Goal: Task Accomplishment & Management: Use online tool/utility

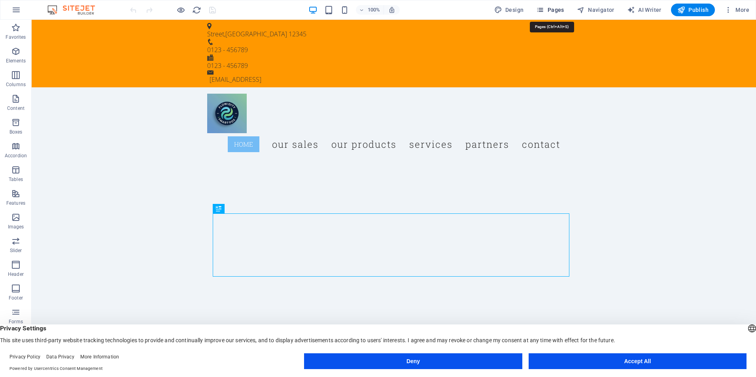
click at [553, 8] on span "Pages" at bounding box center [550, 10] width 28 height 8
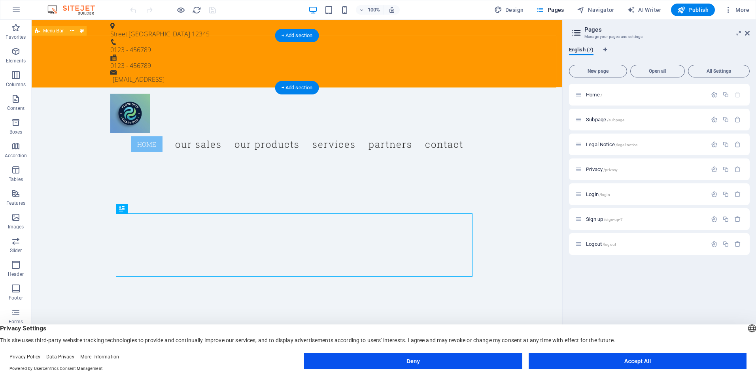
click at [519, 87] on div "Menu Home Our Sales Our Products Services Partners Contact" at bounding box center [297, 124] width 531 height 74
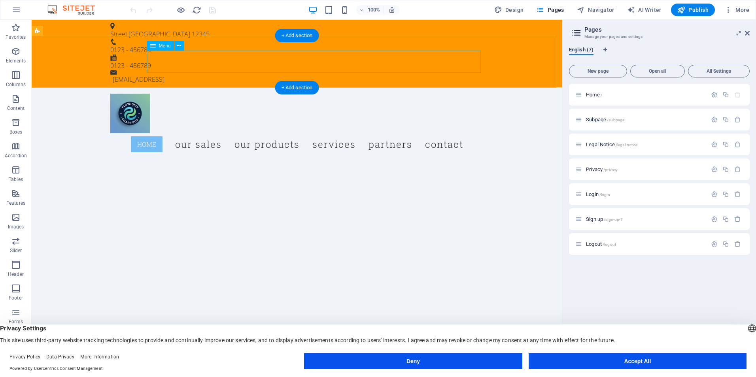
click at [460, 133] on nav "Home Our Sales Our Products Services Partners Contact" at bounding box center [296, 144] width 373 height 22
select select
select select "primary"
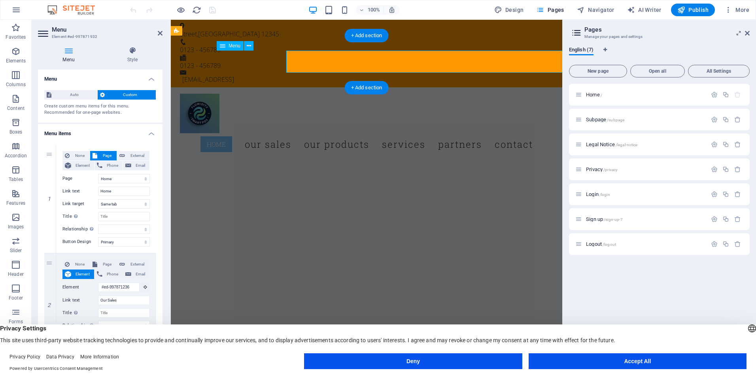
click at [460, 133] on nav "Home Our Sales Our Products Services Partners Contact" at bounding box center [366, 144] width 373 height 22
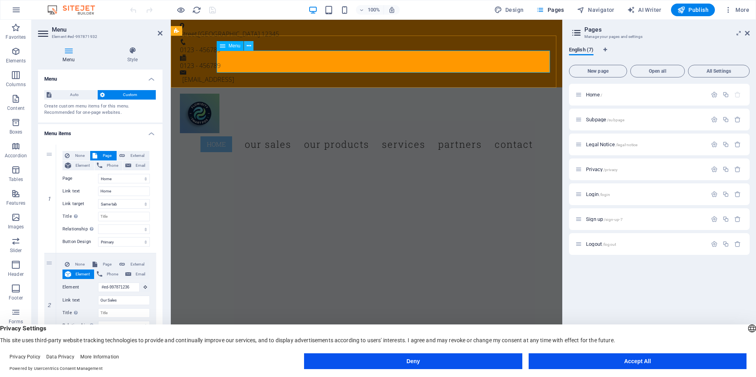
click at [251, 46] on icon at bounding box center [249, 46] width 4 height 8
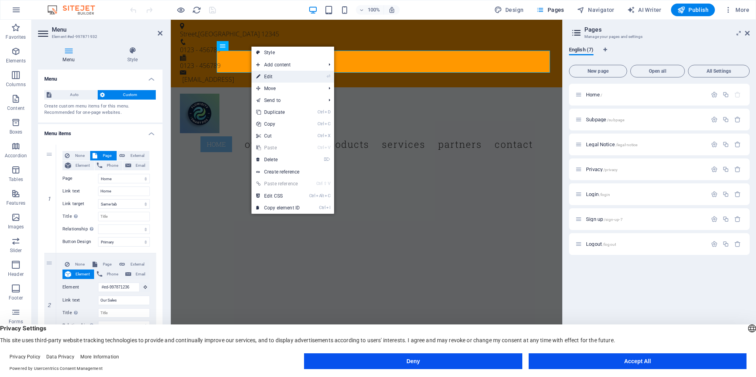
click at [276, 79] on link "⏎ Edit" at bounding box center [278, 77] width 53 height 12
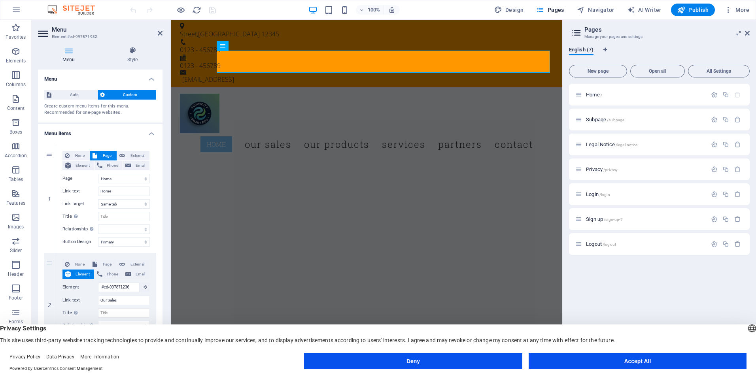
drag, startPoint x: 159, startPoint y: 142, endPoint x: 162, endPoint y: 172, distance: 30.2
click at [162, 172] on div "Menu Auto Custom Create custom menu items for this menu. Recommended for one-pa…" at bounding box center [100, 214] width 125 height 289
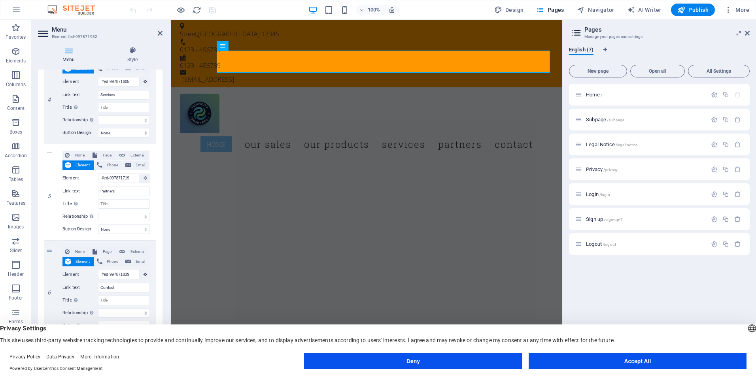
scroll to position [400, 0]
drag, startPoint x: 165, startPoint y: 246, endPoint x: 162, endPoint y: 259, distance: 13.7
click at [162, 259] on div "Menu Style Menu Auto Custom Create custom menu items for this menu. Recommended…" at bounding box center [100, 202] width 137 height 324
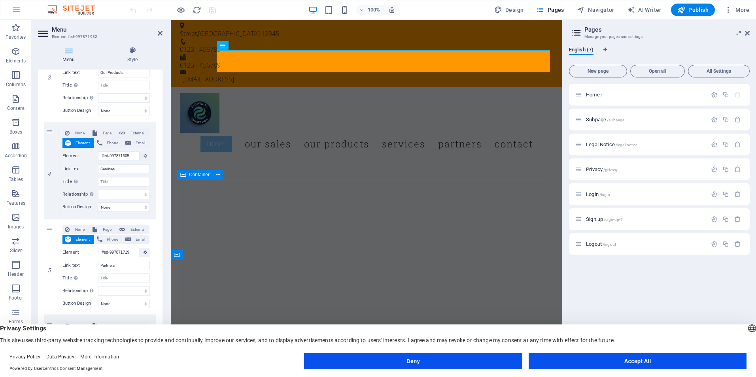
scroll to position [0, 0]
drag, startPoint x: 163, startPoint y: 214, endPoint x: 161, endPoint y: 267, distance: 53.4
click at [161, 267] on div "Menu Style Menu Auto Custom Create custom menu items for this menu. Recommended…" at bounding box center [100, 202] width 137 height 324
drag, startPoint x: 161, startPoint y: 267, endPoint x: 170, endPoint y: 308, distance: 41.4
click at [170, 308] on aside "Menu Element #ed-997871932 Menu Style Menu Auto Custom Create custom menu items…" at bounding box center [101, 192] width 139 height 345
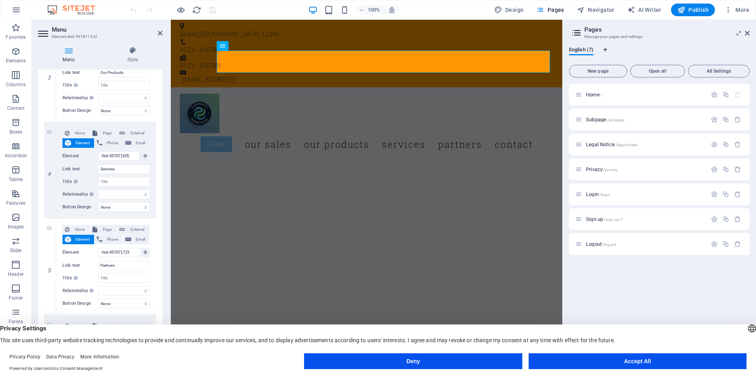
drag, startPoint x: 160, startPoint y: 295, endPoint x: 160, endPoint y: 312, distance: 17.4
click at [160, 312] on div "1 None Page External Element Phone Email Page Home Subpage Legal Notice Privacy…" at bounding box center [100, 116] width 125 height 604
click at [49, 314] on icon at bounding box center [50, 315] width 4 height 6
select select
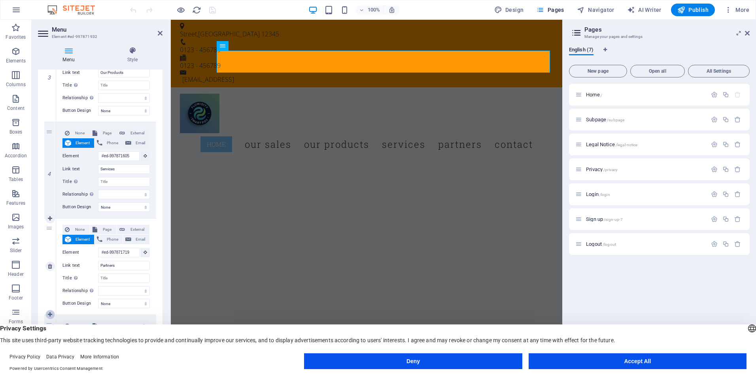
select select
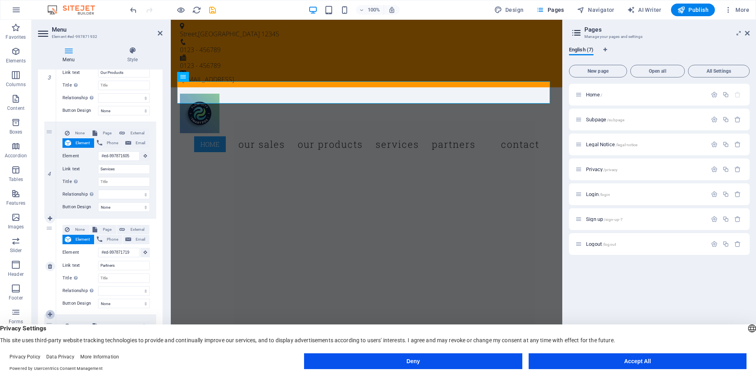
click at [49, 314] on icon at bounding box center [50, 315] width 4 height 6
select select
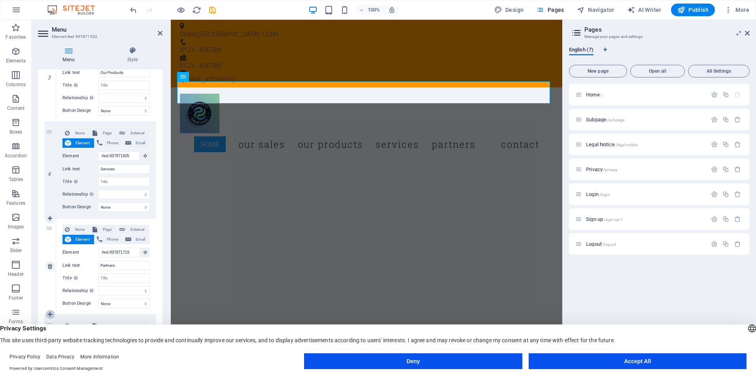
select select
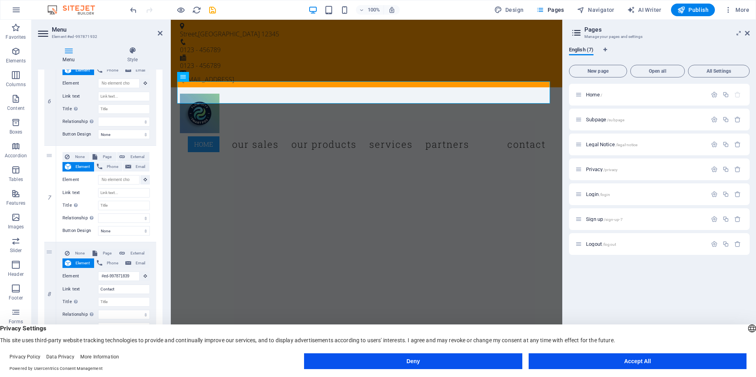
scroll to position [593, 0]
select select
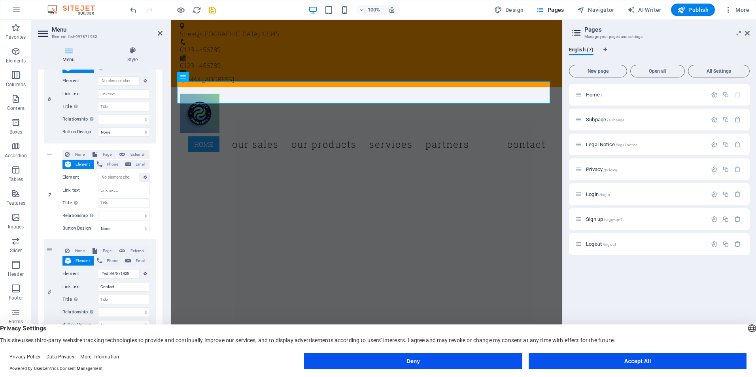
select select
type input "#ed-997871839"
type input "Contact"
select select
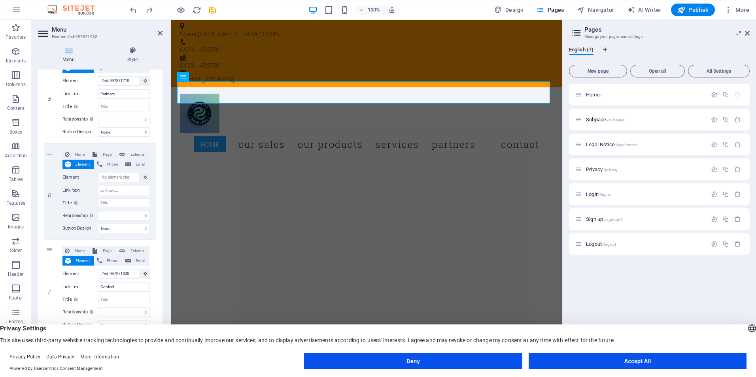
select select
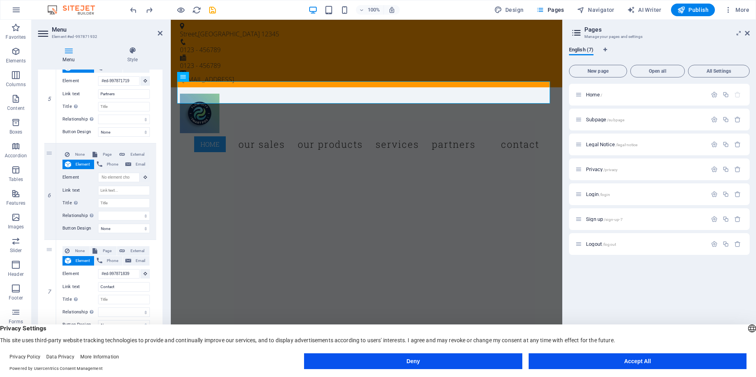
type input "#ed-997871839"
type input "Contact"
select select
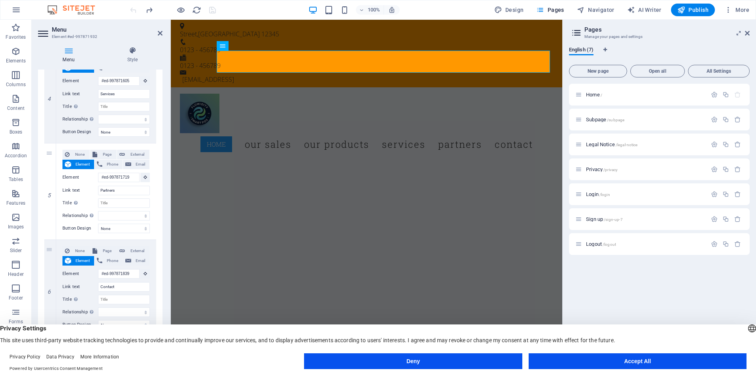
click at [162, 291] on div "Menu Style Menu Auto Custom Create custom menu items for this menu. Recommended…" at bounding box center [100, 202] width 137 height 324
drag, startPoint x: 161, startPoint y: 290, endPoint x: 157, endPoint y: 308, distance: 18.5
click at [157, 308] on div "1 None Page External Element Phone Email Page Home Subpage Legal Notice Privacy…" at bounding box center [100, 41] width 125 height 604
click at [579, 367] on button "Accept All" at bounding box center [638, 362] width 218 height 16
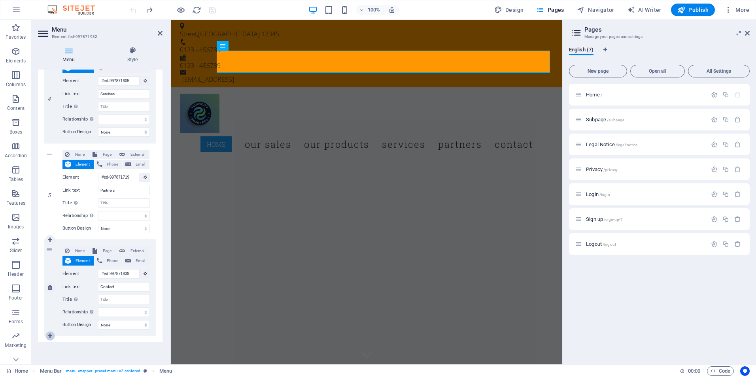
click at [51, 335] on icon at bounding box center [50, 336] width 4 height 6
select select
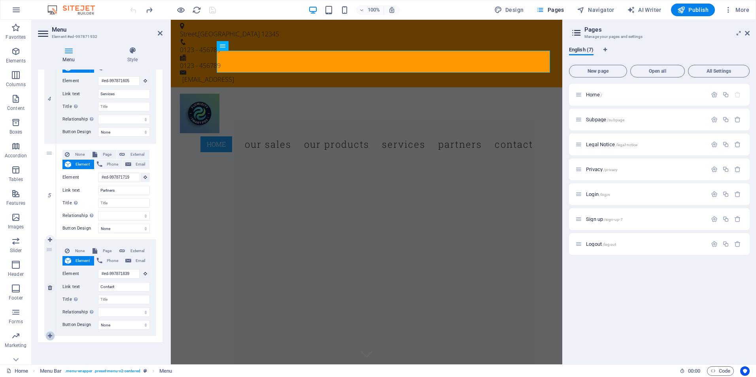
select select
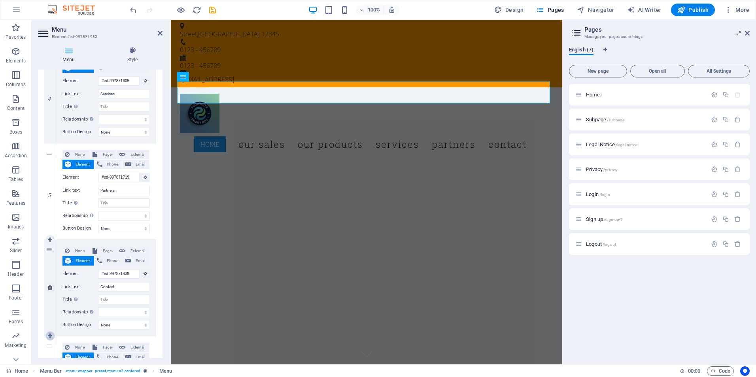
click at [51, 335] on icon at bounding box center [50, 336] width 4 height 6
select select
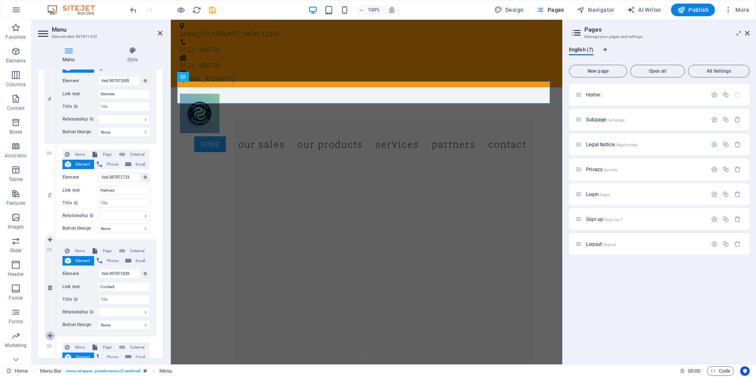
select select
click at [51, 335] on icon at bounding box center [50, 336] width 4 height 6
select select
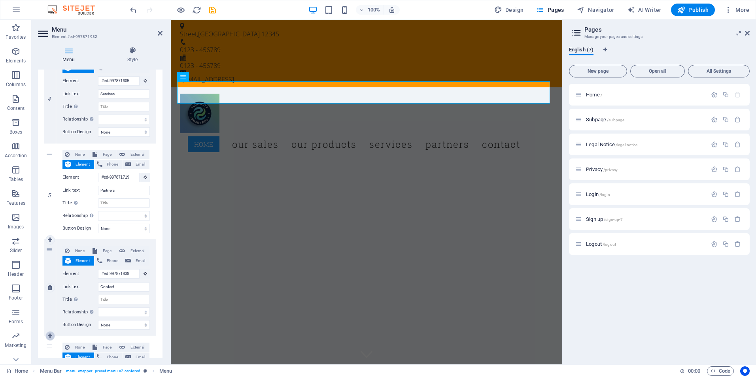
select select
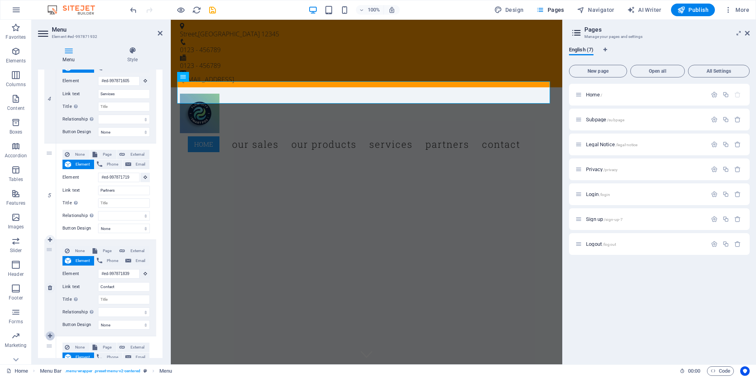
select select
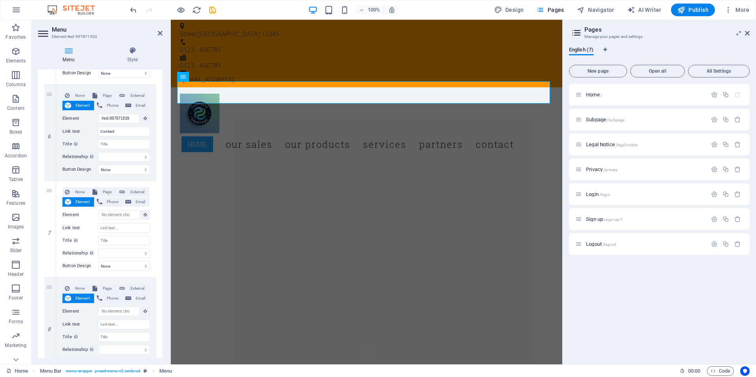
scroll to position [556, 0]
click at [128, 228] on input "Link text" at bounding box center [124, 226] width 52 height 9
select select
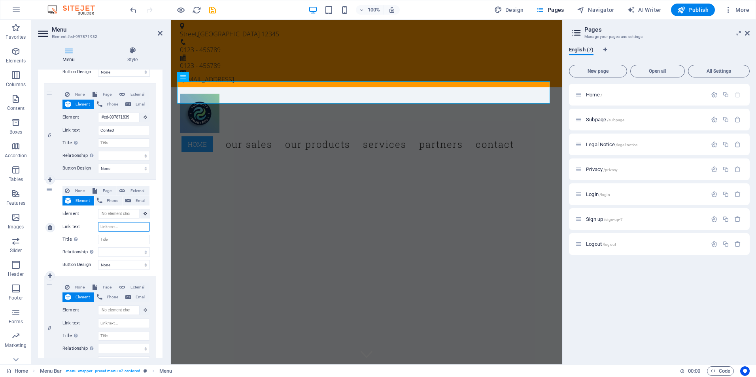
select select
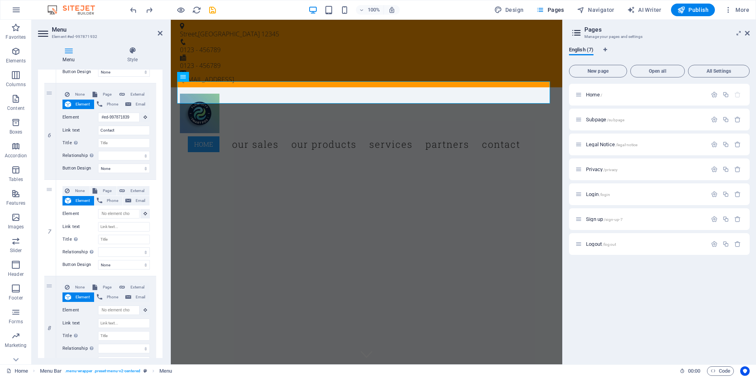
click at [163, 189] on div "Menu Style Menu Auto Custom Create custom menu items for this menu. Recommended…" at bounding box center [100, 202] width 137 height 324
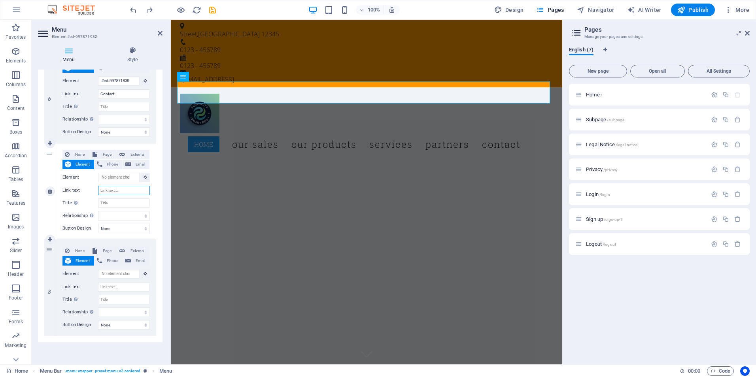
click at [114, 192] on input "Link text" at bounding box center [124, 190] width 52 height 9
type input "LOGIN"
select select
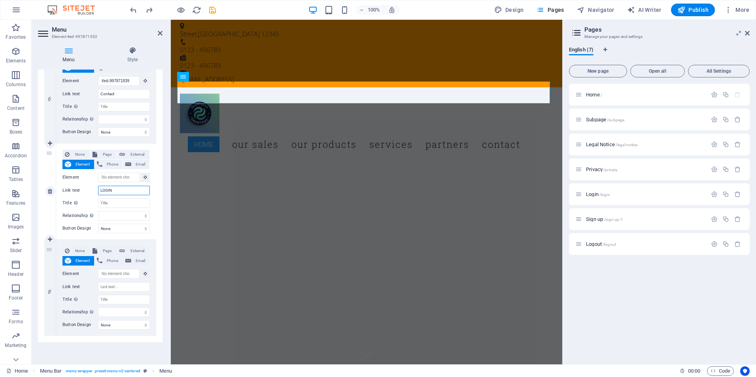
select select
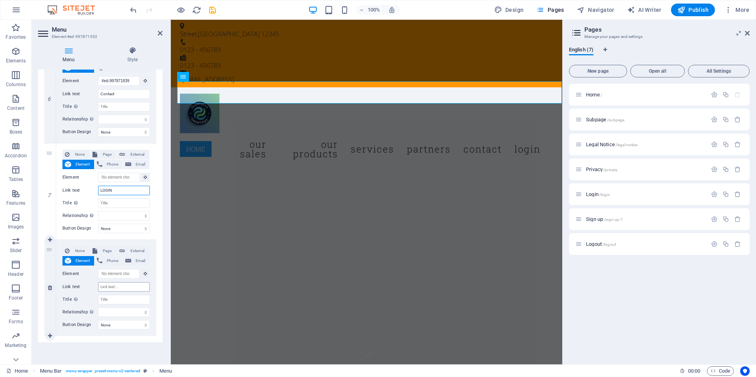
type input "LOGIN"
click at [116, 291] on input "Link text" at bounding box center [124, 286] width 52 height 9
type input "S"
select select
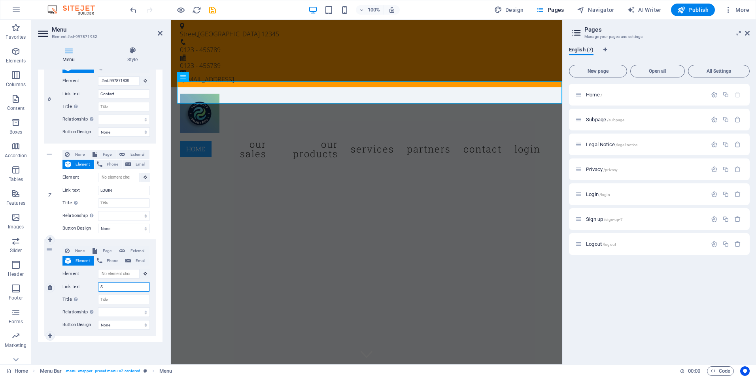
select select
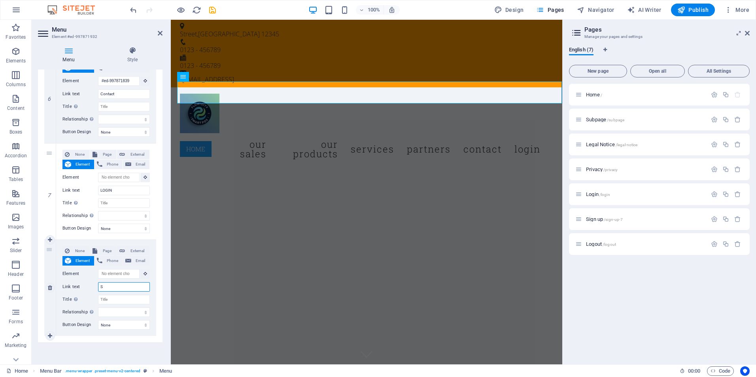
select select
type input "SIG"
select select
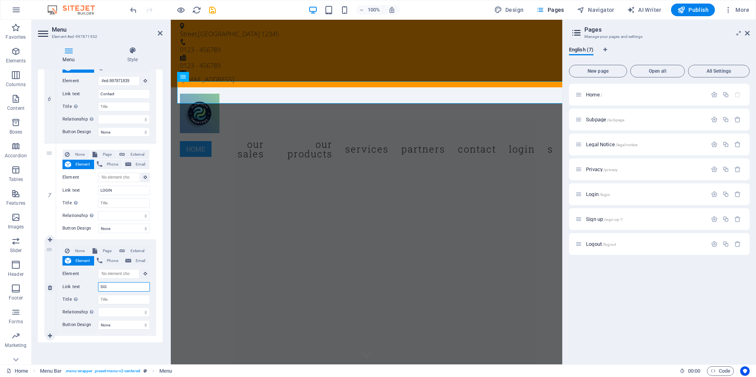
select select
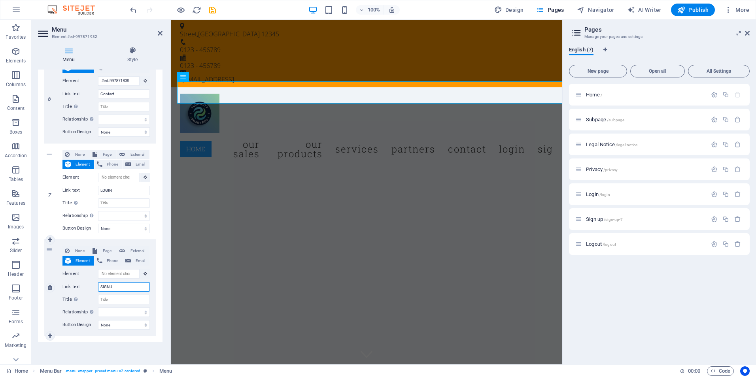
type input "SIGNUP"
select select
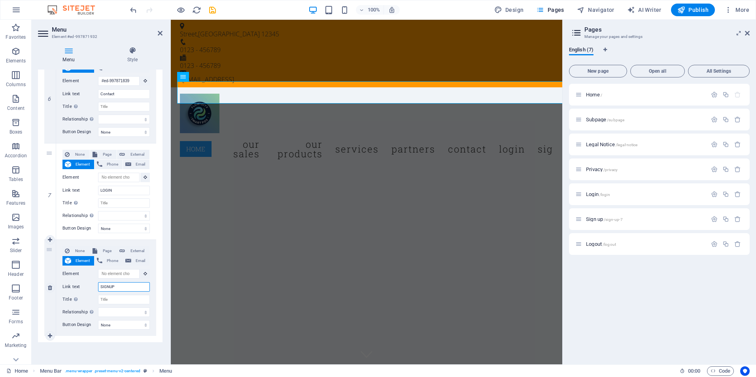
select select
type input "SIGNUP"
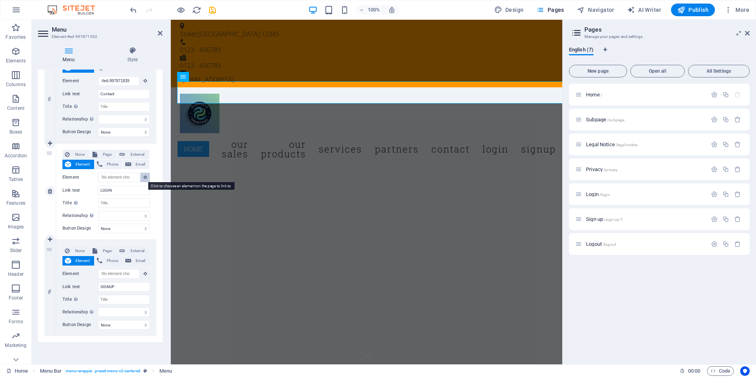
click at [141, 180] on button at bounding box center [144, 177] width 9 height 9
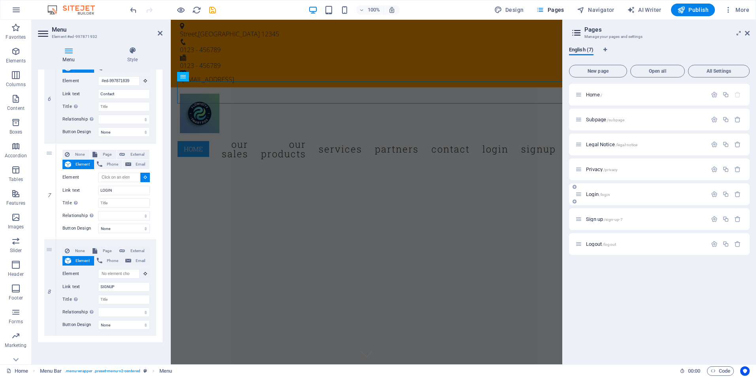
click at [598, 195] on span "Login /login" at bounding box center [598, 194] width 24 height 6
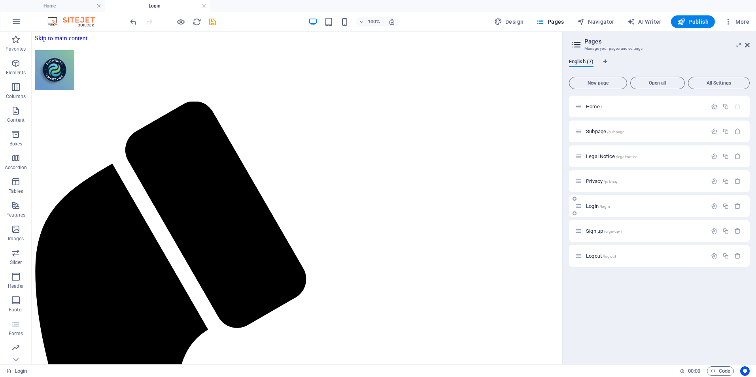
scroll to position [0, 0]
click at [213, 20] on icon "save" at bounding box center [212, 21] width 9 height 9
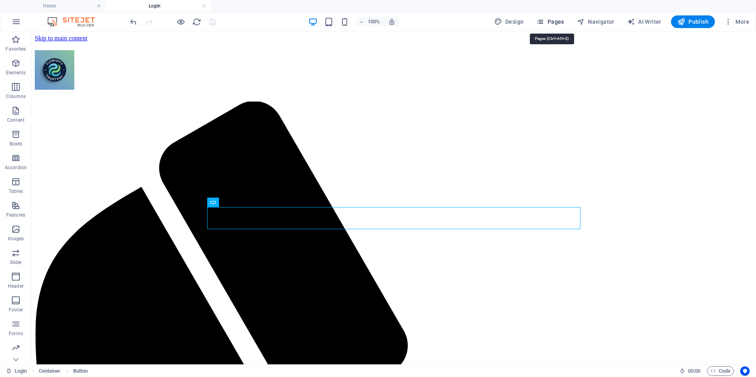
click at [538, 20] on button "Pages" at bounding box center [550, 21] width 34 height 13
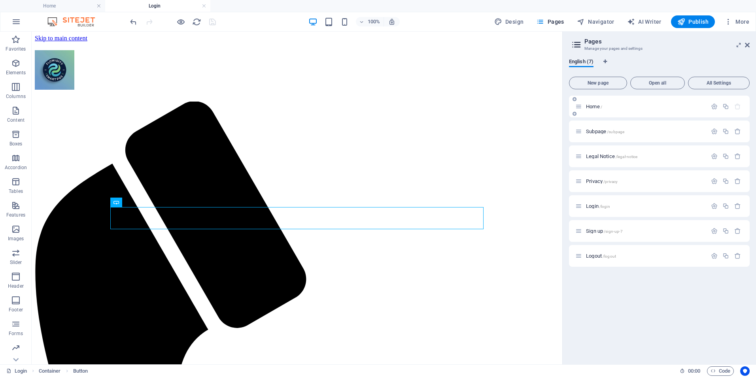
click at [586, 106] on span "Home /" at bounding box center [594, 107] width 16 height 6
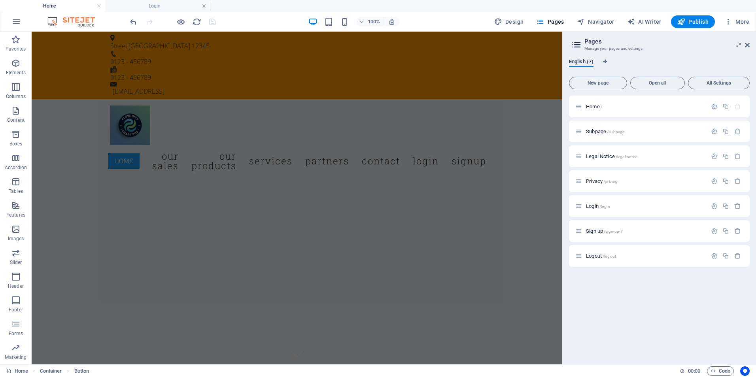
click at [622, 287] on div "Home / Subpage /subpage Legal Notice /legal-notice Privacy /privacy Login /logi…" at bounding box center [659, 227] width 181 height 263
click at [624, 296] on div "Home / Subpage /subpage Legal Notice /legal-notice Privacy /privacy Login /logi…" at bounding box center [659, 227] width 181 height 263
click at [600, 232] on span "Sign up /sign-up-7" at bounding box center [604, 231] width 37 height 6
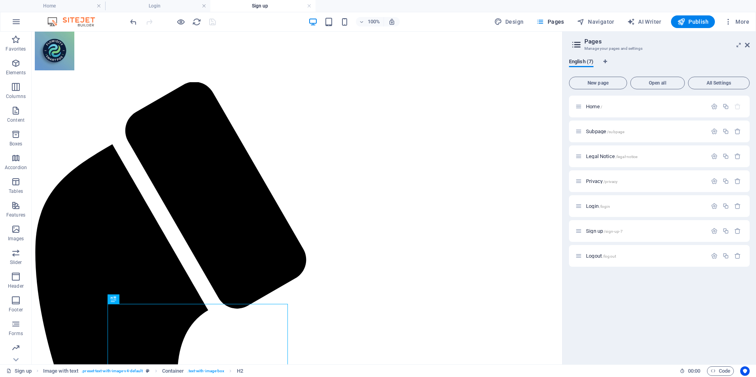
scroll to position [19, 0]
click at [553, 21] on span "Pages" at bounding box center [550, 22] width 28 height 8
click at [619, 78] on button "New page" at bounding box center [598, 83] width 58 height 13
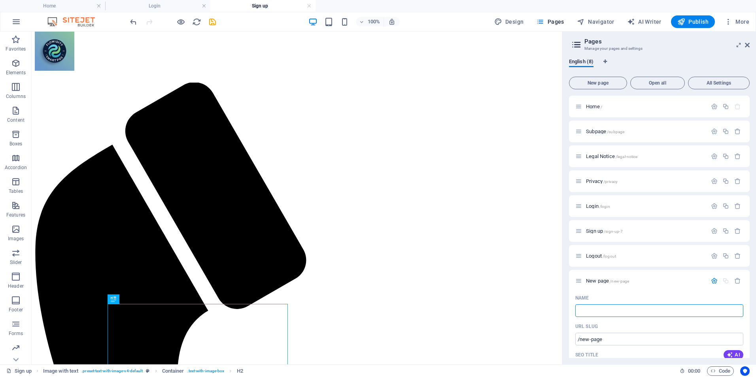
type input "/"
type input "sa"
type input "/sa"
type input "sa"
type input "s"
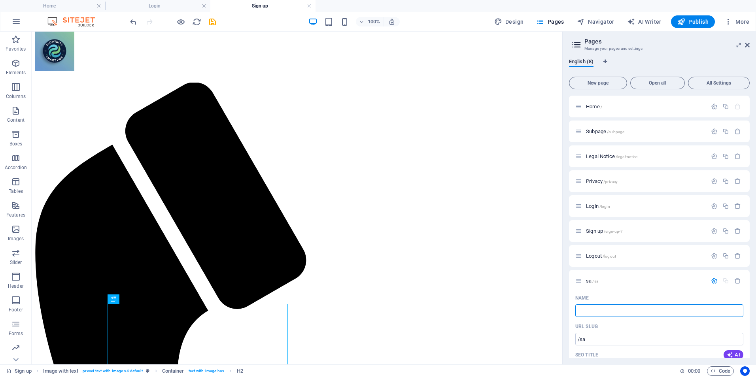
type input "/"
type input "pr"
type input "/p"
type input "p"
type input "pro"
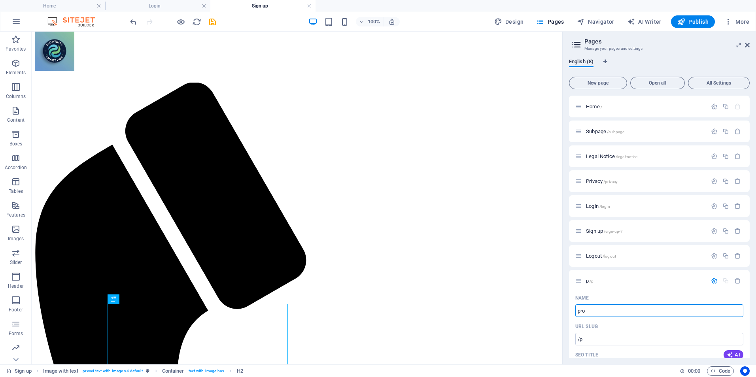
type input "/pr"
type input "pr"
type input "produ"
type input "/prod"
type input "prod"
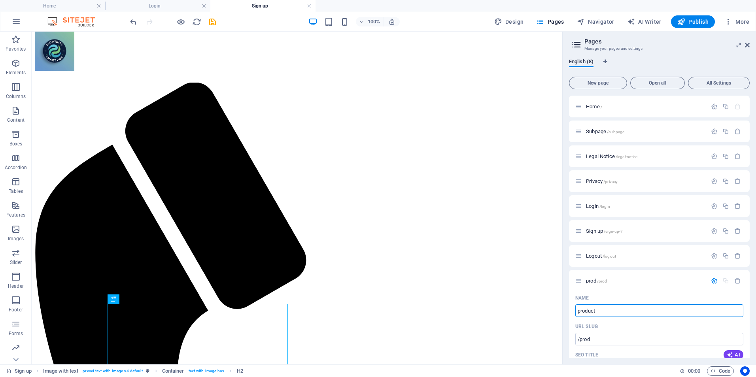
type input "product"
type input "/product"
type input "product"
type input "product2"
type input "/product2"
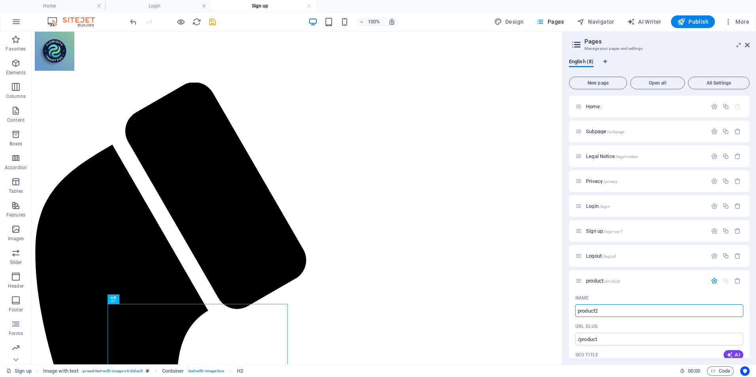
type input "product2"
type input "product2pa"
type input "/product2p"
type input "product2p"
type input "product2page"
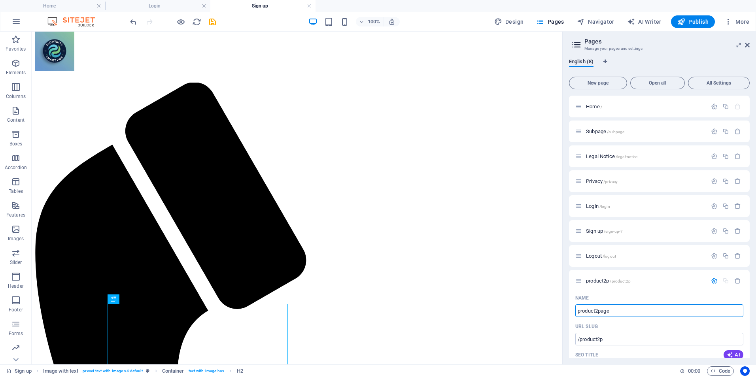
type input "/product2pa"
type input "product2pa"
type input "product2page"
type input "/product2page"
type input "product2page"
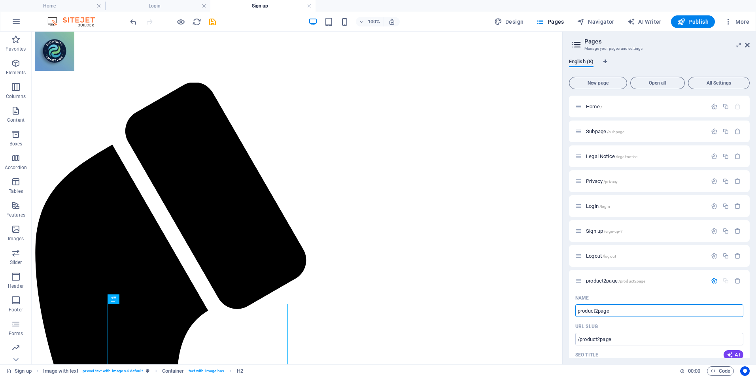
type input "product2page"
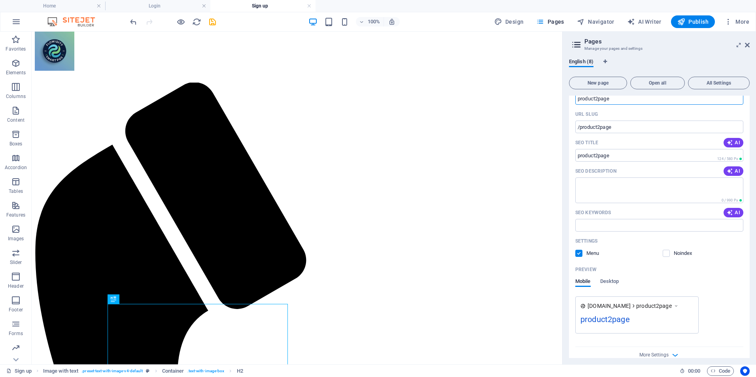
scroll to position [223, 0]
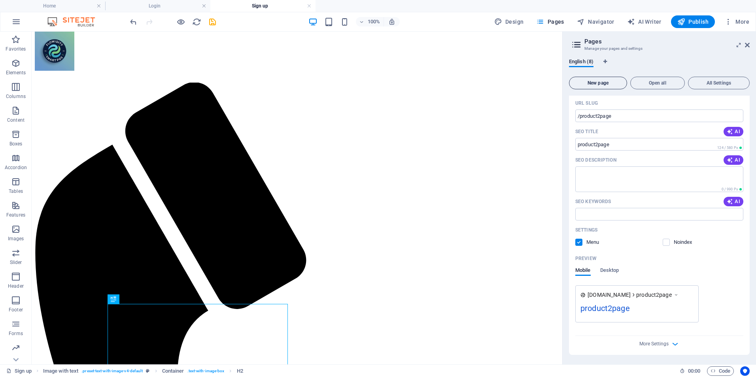
click at [598, 87] on button "New page" at bounding box center [598, 83] width 58 height 13
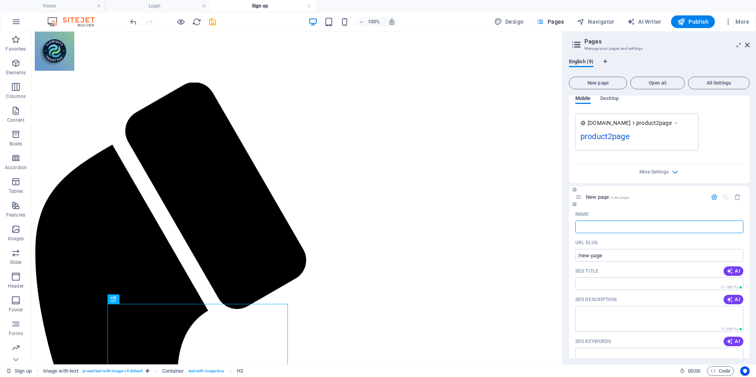
type input "s"
type input "/"
type input "s"
type input "/s"
type input "s"
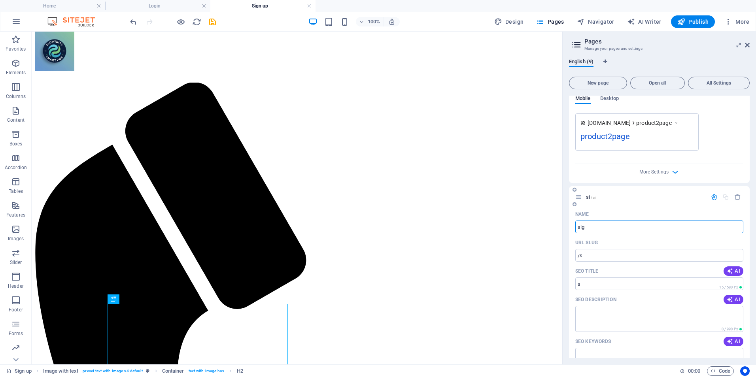
type input "sign"
type input "/si"
type input "si"
type input "signu"
type input "/sign"
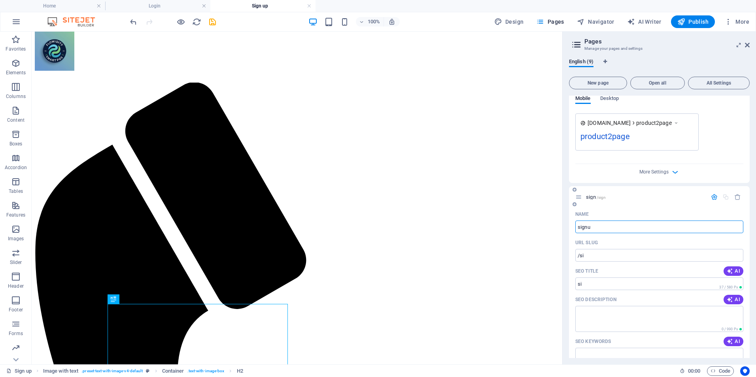
type input "sign"
type input "signup"
type input "/signup"
type input "signup"
type input "signuppa"
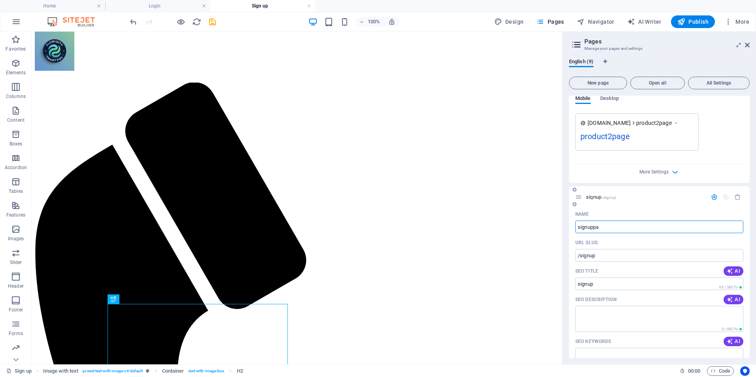
type input "/signupp"
type input "signupp"
type input "signuppag"
type input "/signuppa"
type input "signuppa"
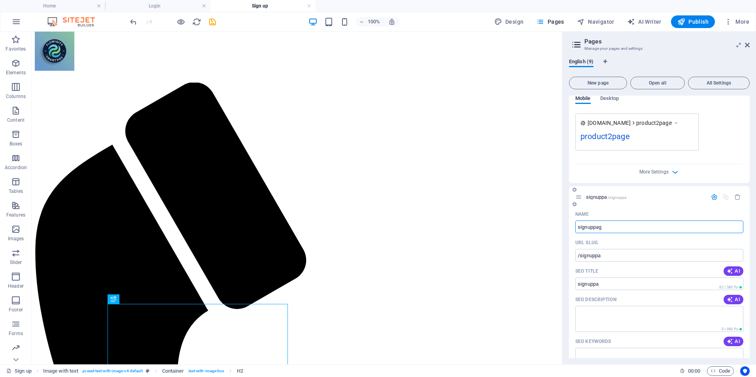
type input "signuppag"
type input "/signuppag"
type input "signuppag"
type input "signuppage"
type input "/signuppage"
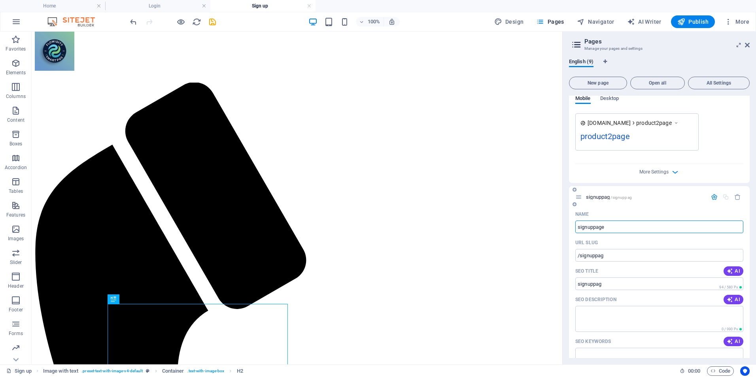
type input "signuppage"
click at [706, 182] on div "Name product2page ​ URL SLUG /product2page ​ SEO Title AI product2page ​ 124 / …" at bounding box center [659, 39] width 181 height 287
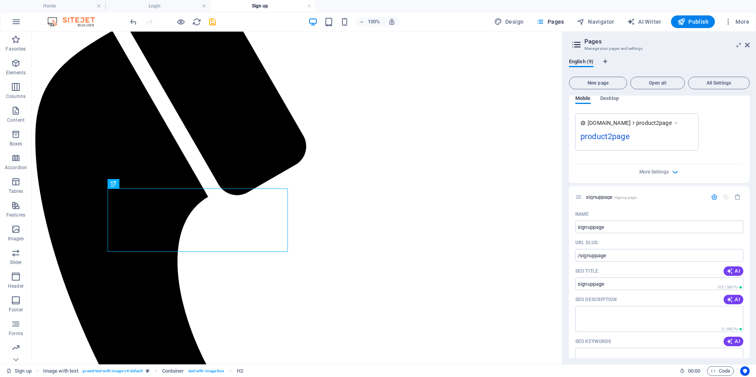
scroll to position [139, 0]
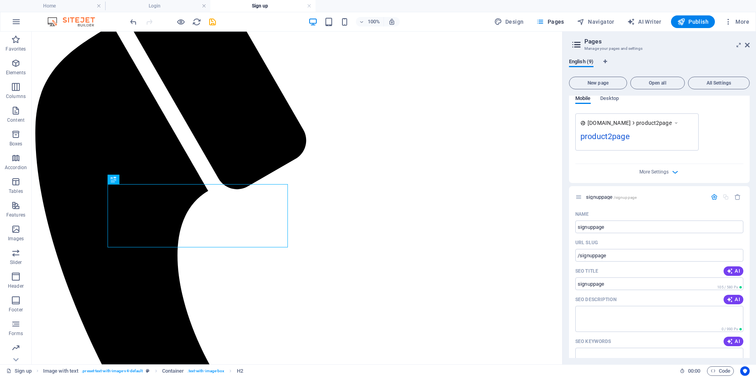
drag, startPoint x: 562, startPoint y: 142, endPoint x: 627, endPoint y: 259, distance: 134.2
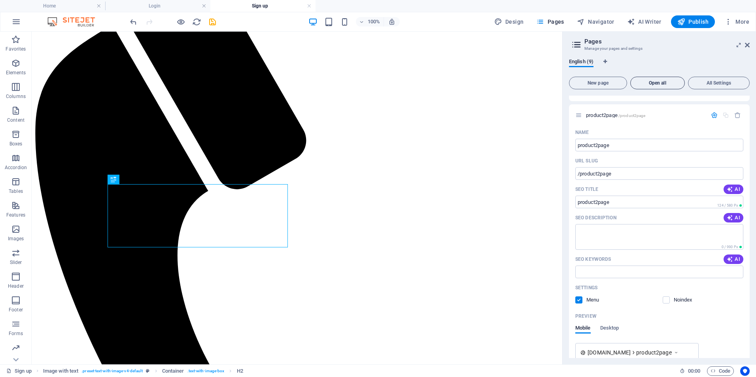
click at [659, 86] on button "Open all" at bounding box center [658, 83] width 55 height 13
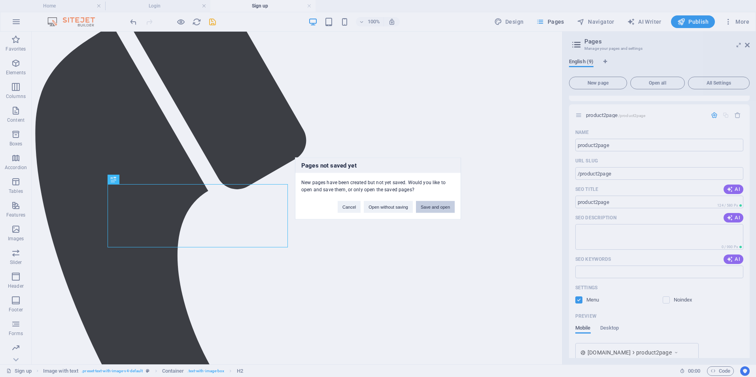
click at [430, 207] on button "Save and open" at bounding box center [435, 207] width 39 height 12
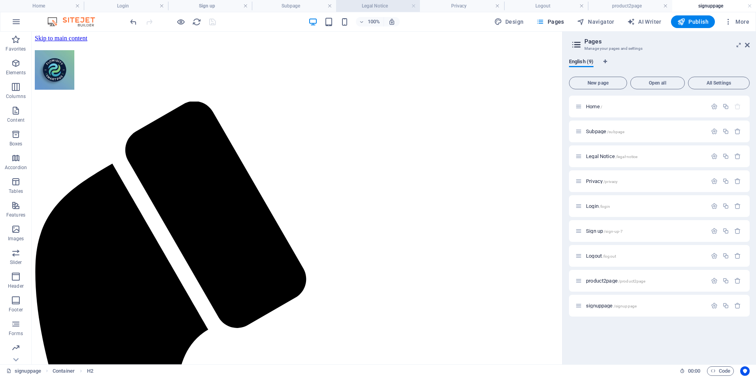
scroll to position [0, 0]
click at [383, 5] on h4 "Legal Notice" at bounding box center [378, 6] width 84 height 9
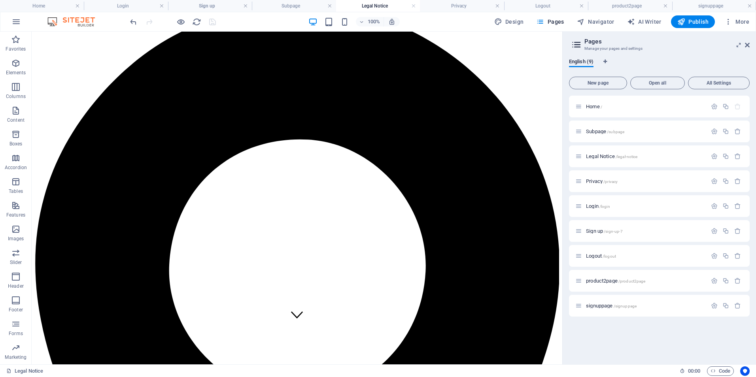
scroll to position [29, 0]
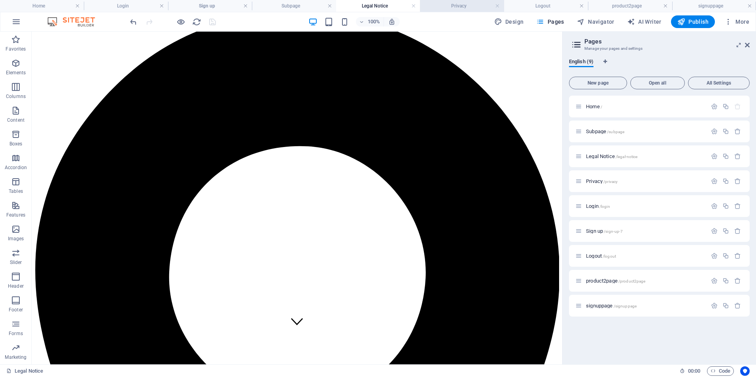
click at [469, 9] on h4 "Privacy" at bounding box center [462, 6] width 84 height 9
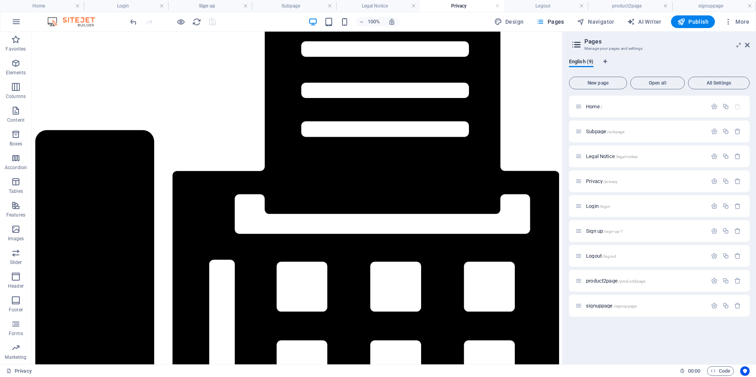
drag, startPoint x: 558, startPoint y: 57, endPoint x: 606, endPoint y: 249, distance: 198.0
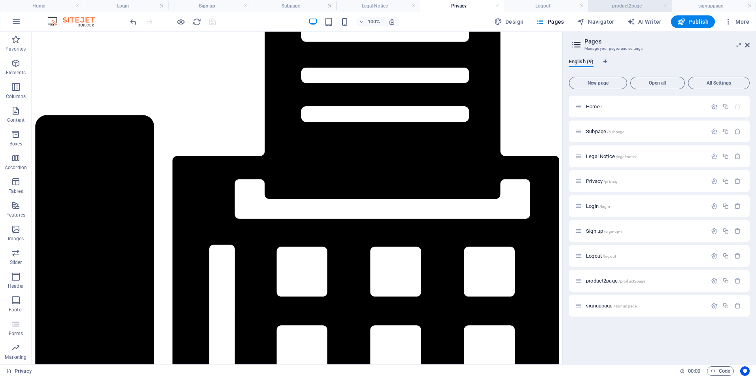
click at [623, 8] on h4 "product2page" at bounding box center [630, 6] width 84 height 9
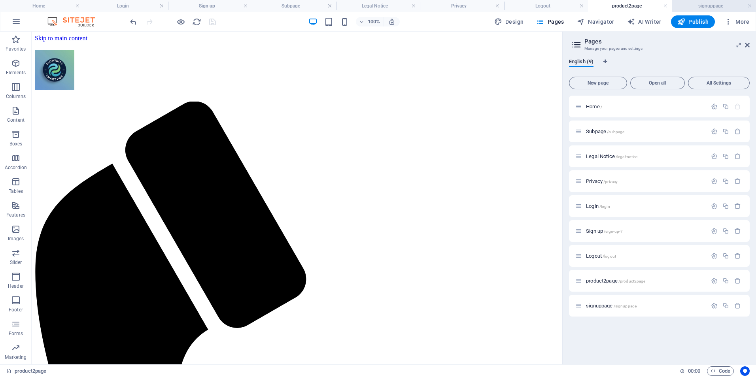
click at [704, 8] on h4 "signuppage" at bounding box center [714, 6] width 84 height 9
click at [197, 8] on h4 "Sign up" at bounding box center [210, 6] width 84 height 9
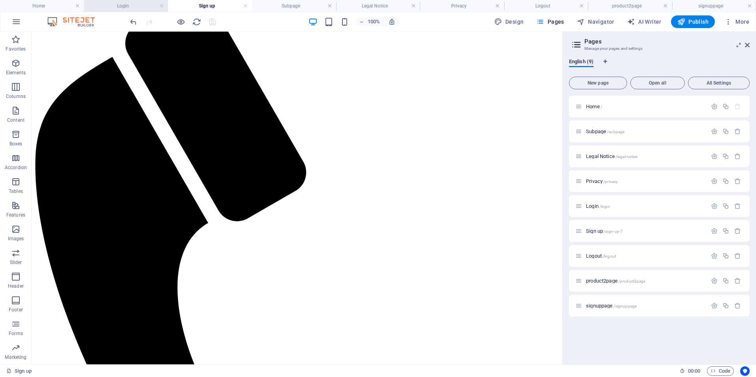
click at [140, 11] on li "Login" at bounding box center [126, 6] width 84 height 12
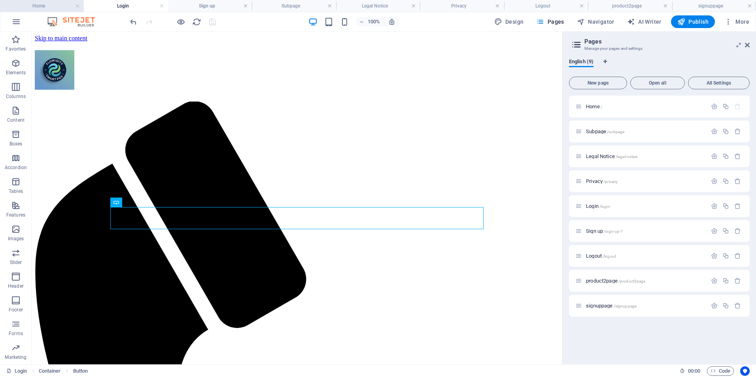
click at [44, 6] on h4 "Home" at bounding box center [42, 6] width 84 height 9
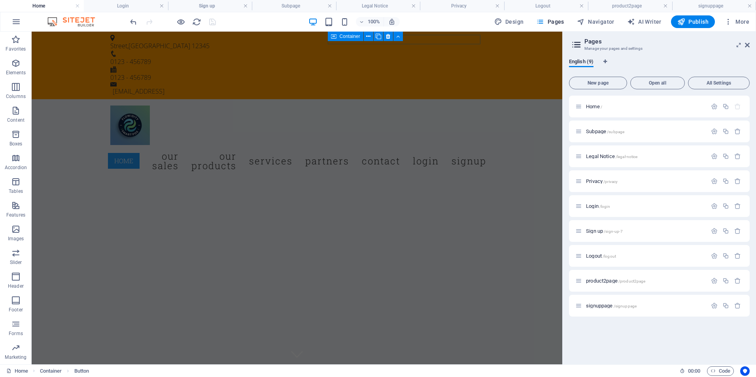
click at [639, 67] on div "English (9)" at bounding box center [659, 66] width 181 height 15
click at [651, 62] on div "English (9)" at bounding box center [659, 66] width 181 height 15
click at [14, 66] on icon "button" at bounding box center [15, 63] width 9 height 9
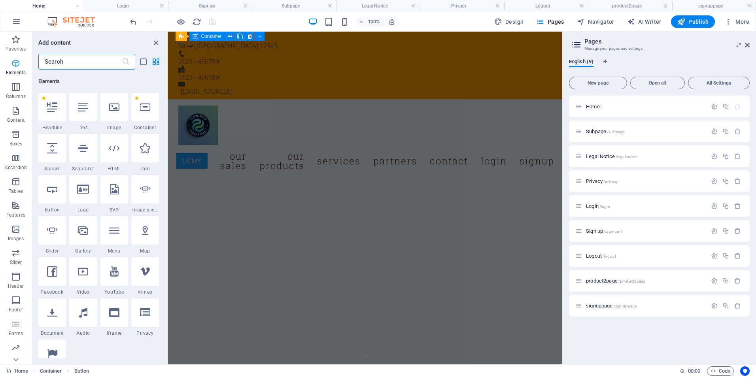
scroll to position [84, 0]
click at [12, 255] on icon "button" at bounding box center [15, 252] width 9 height 9
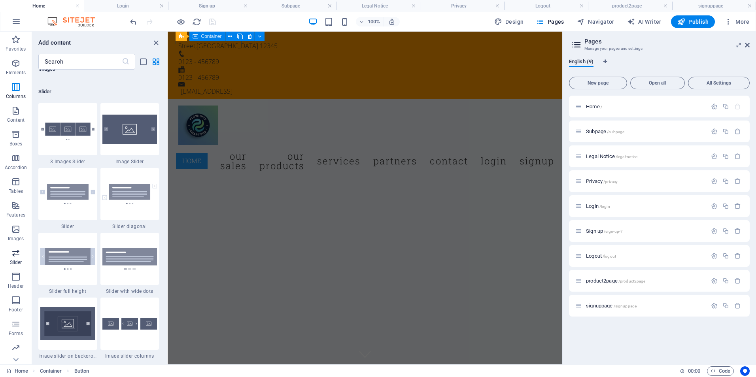
scroll to position [4484, 0]
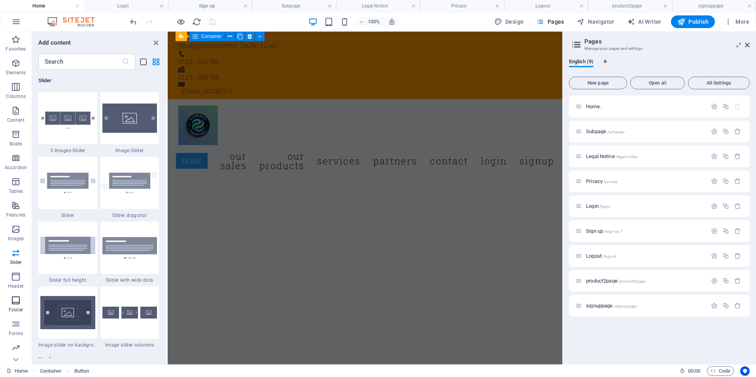
click at [20, 308] on p "Footer" at bounding box center [16, 310] width 14 height 6
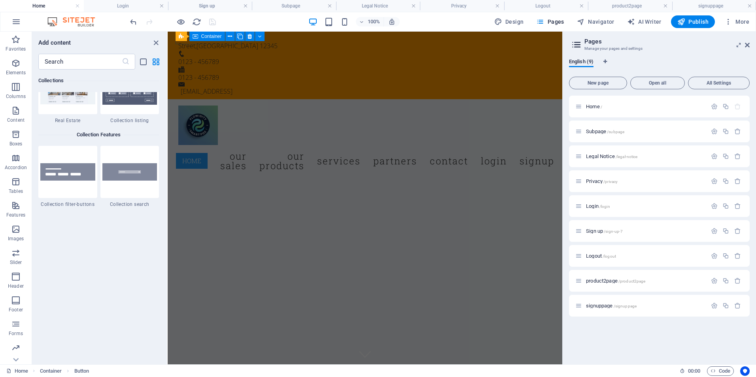
scroll to position [7528, 0]
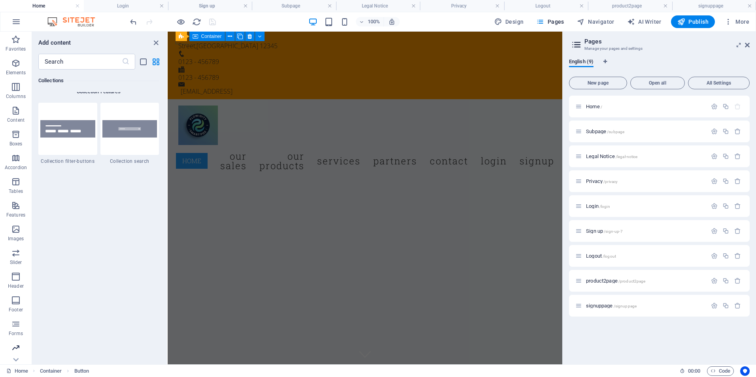
click at [17, 345] on icon "button" at bounding box center [15, 347] width 9 height 9
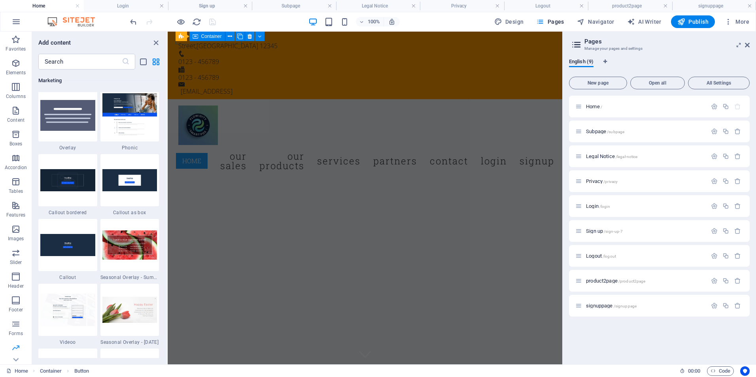
scroll to position [6443, 0]
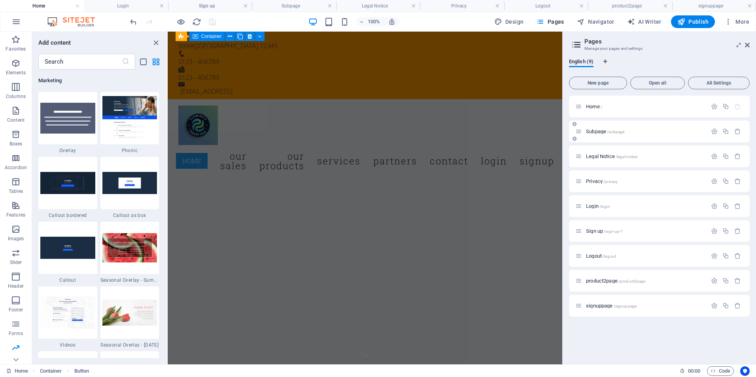
click at [602, 133] on span "Subpage /subpage" at bounding box center [605, 132] width 38 height 6
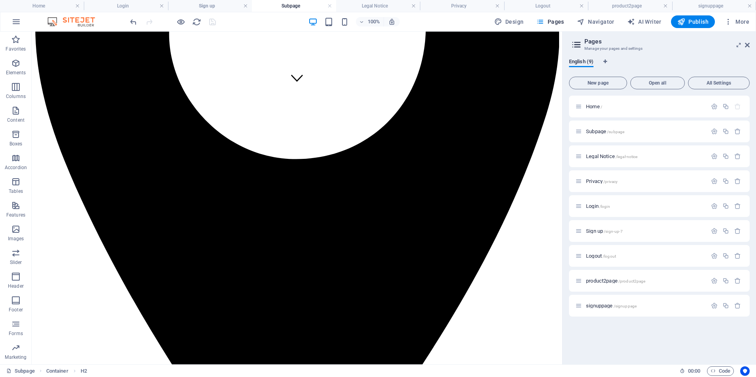
scroll to position [276, 0]
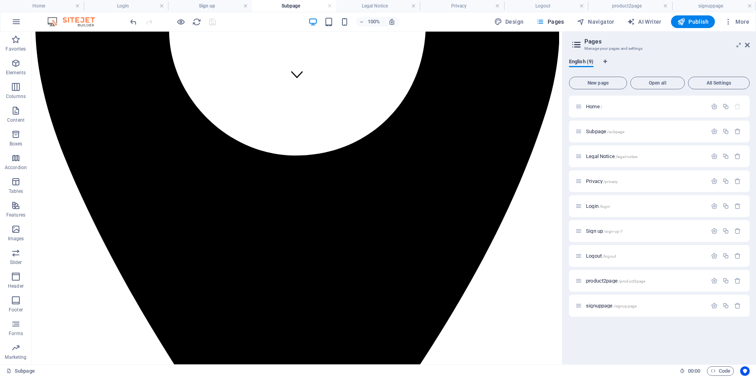
drag, startPoint x: 558, startPoint y: 144, endPoint x: 613, endPoint y: 295, distance: 161.3
click at [604, 108] on p "Home /" at bounding box center [645, 106] width 119 height 5
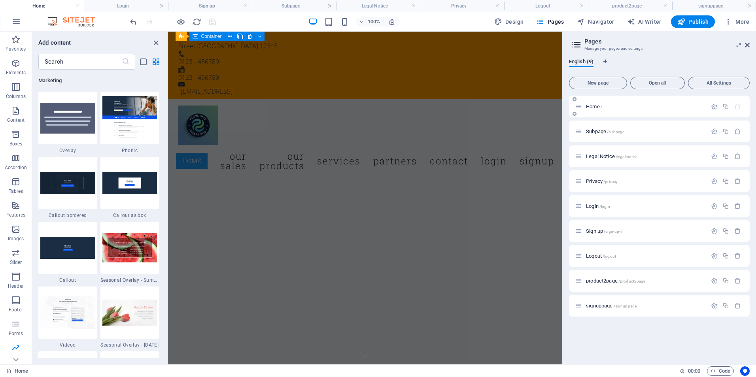
scroll to position [0, 0]
click at [155, 42] on icon "close panel" at bounding box center [156, 42] width 9 height 9
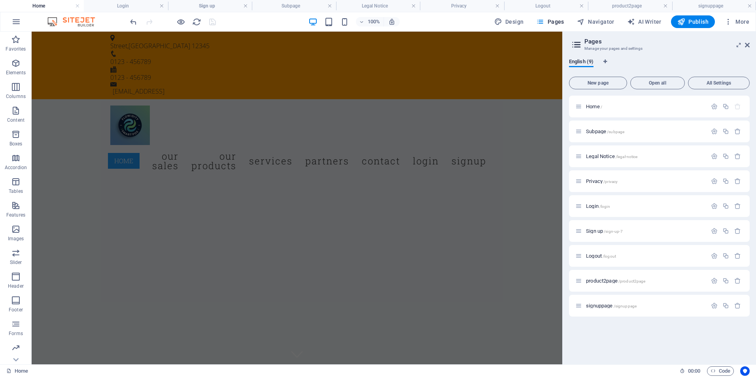
click at [756, 183] on html "[DOMAIN_NAME] Home Login Sign up Subpage Legal Notice Privacy Logout product2pa…" at bounding box center [378, 188] width 756 height 377
click at [748, 44] on icon at bounding box center [747, 45] width 5 height 6
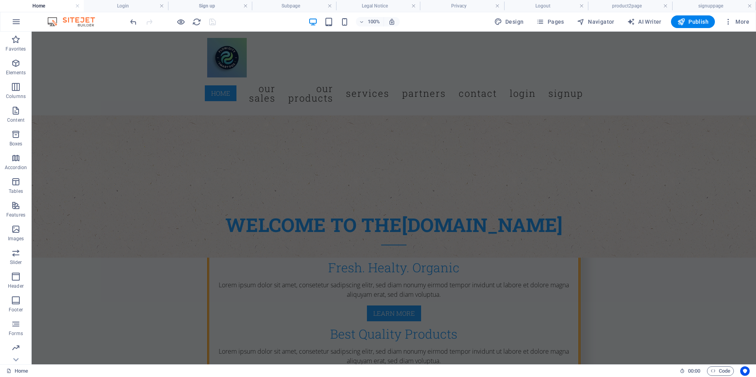
scroll to position [318, 0]
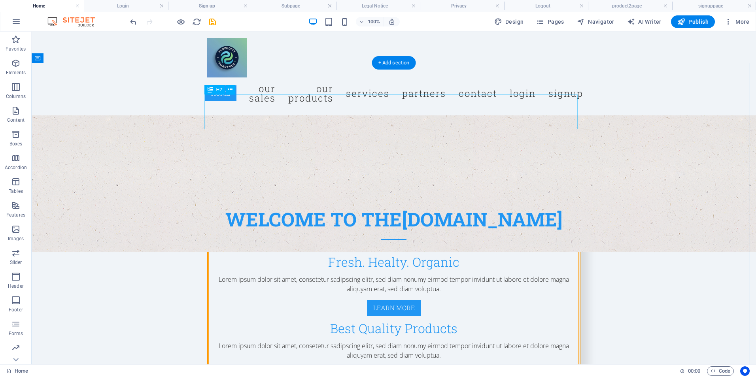
click at [229, 87] on icon at bounding box center [230, 89] width 4 height 8
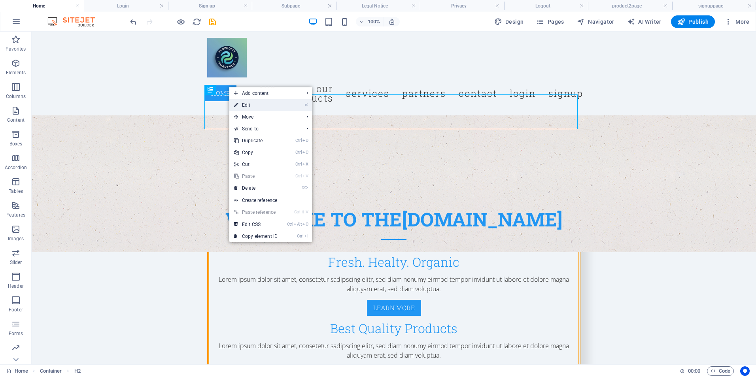
click at [244, 108] on link "⏎ Edit" at bounding box center [255, 105] width 53 height 12
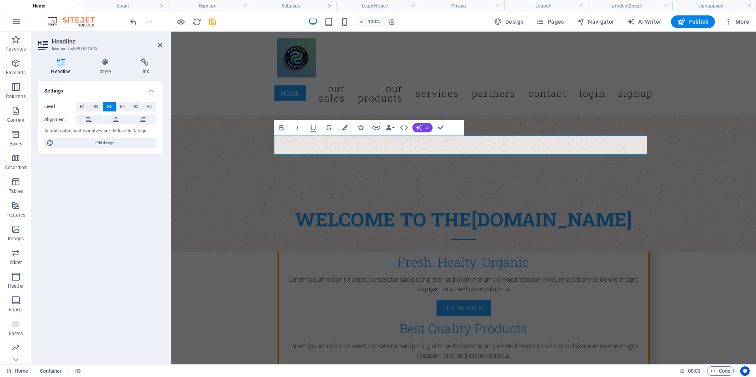
click at [417, 125] on icon "button" at bounding box center [419, 128] width 6 height 6
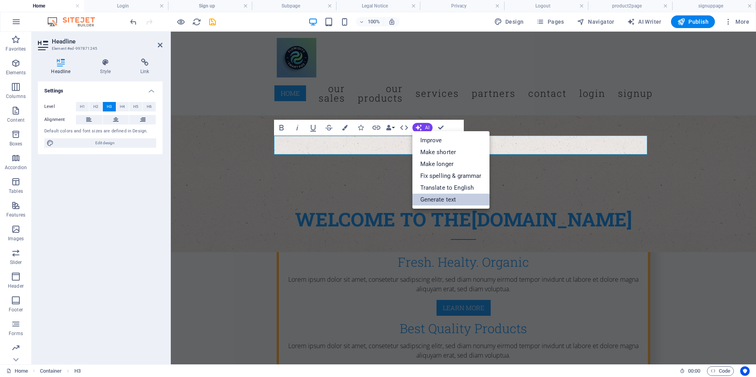
click at [457, 200] on link "Generate text" at bounding box center [451, 200] width 77 height 12
select select "English"
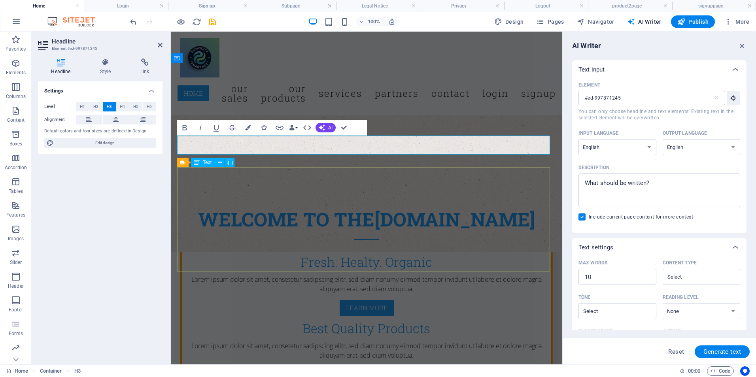
scroll to position [0, 0]
type textarea "x"
click at [600, 186] on textarea "Description x ​" at bounding box center [660, 191] width 154 height 26
type textarea "s"
type textarea "x"
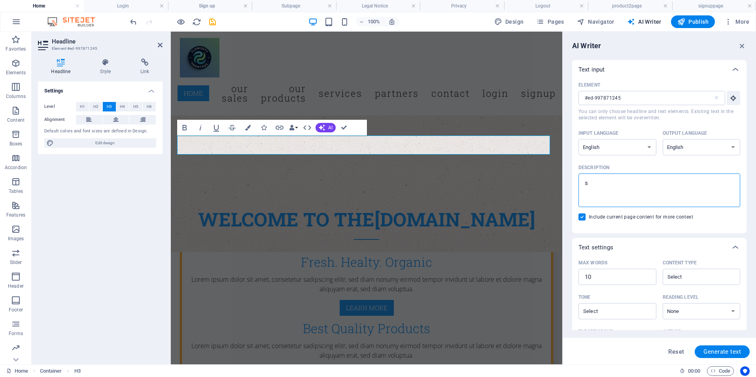
type textarea "sa"
type textarea "x"
type textarea "sal"
type textarea "x"
type textarea "sale"
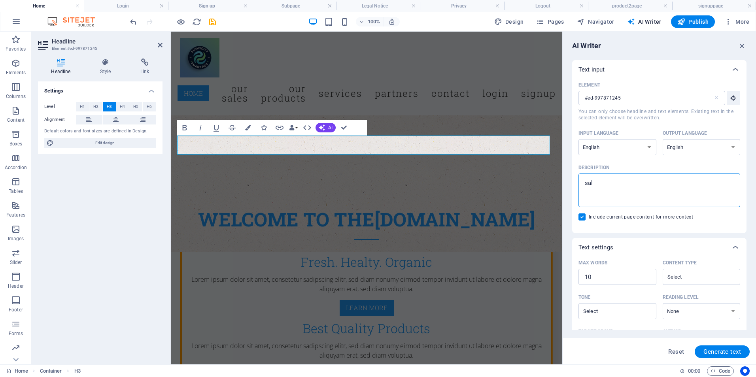
type textarea "x"
type textarea "sales"
type textarea "x"
type textarea "sales"
type textarea "x"
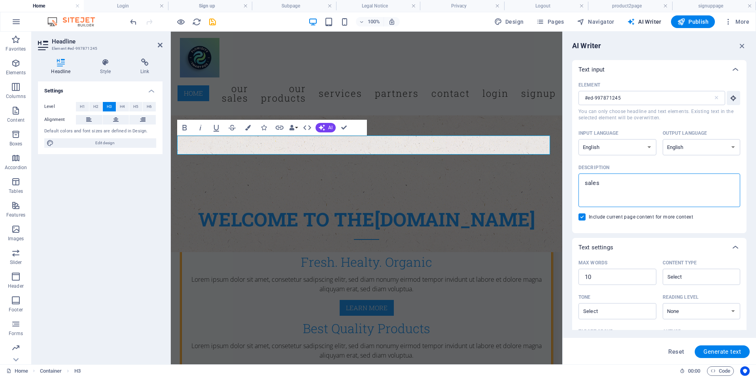
type textarea "sales f"
type textarea "x"
type textarea "sales fo"
type textarea "x"
type textarea "sales for"
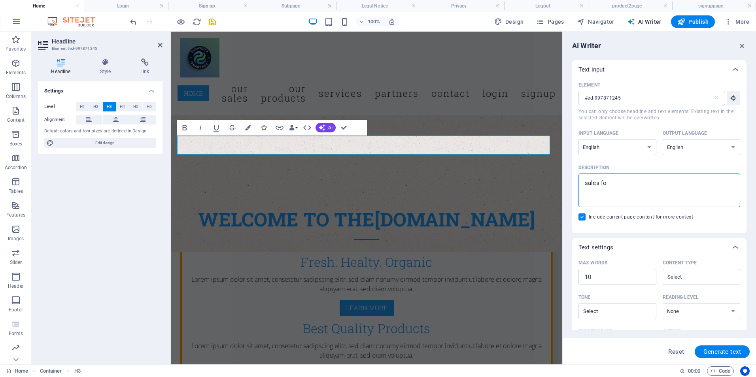
type textarea "x"
type textarea "sales for"
type textarea "x"
type textarea "sales for b"
type textarea "x"
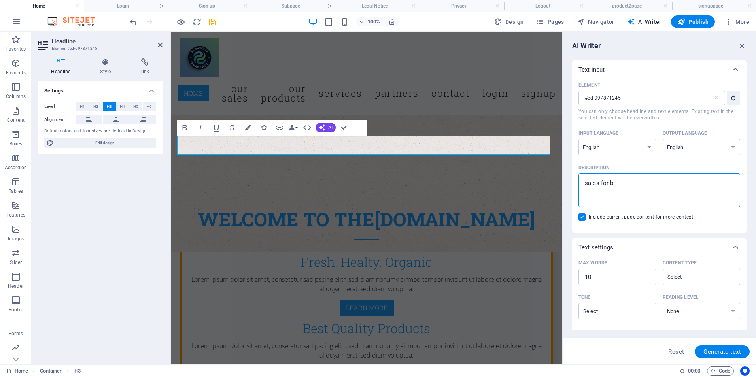
type textarea "sales for bu"
type textarea "x"
type textarea "sales for bus"
type textarea "x"
type textarea "sales for busi"
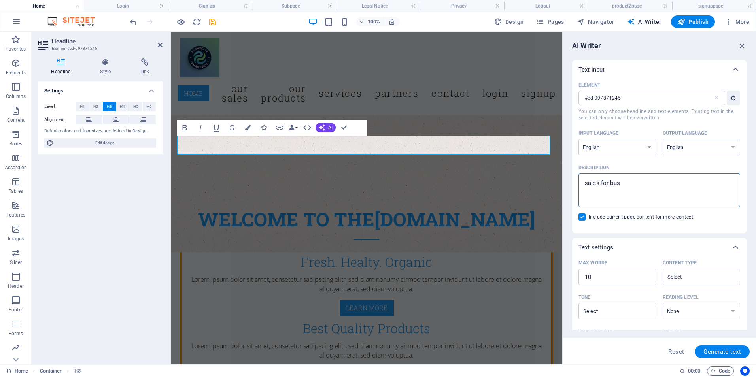
type textarea "x"
type textarea "sales for busin"
type textarea "x"
type textarea "sales for busine"
type textarea "x"
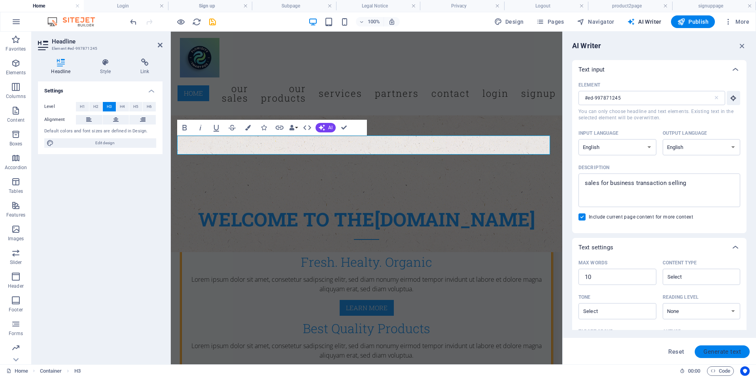
click at [706, 353] on span "Generate text" at bounding box center [723, 352] width 38 height 6
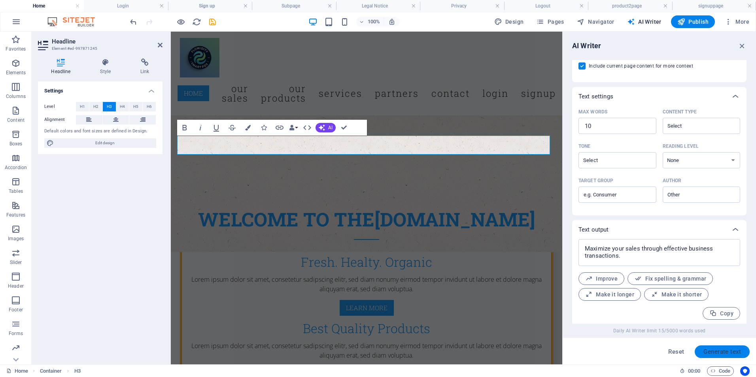
scroll to position [153, 0]
click at [742, 49] on icon "button" at bounding box center [742, 46] width 9 height 9
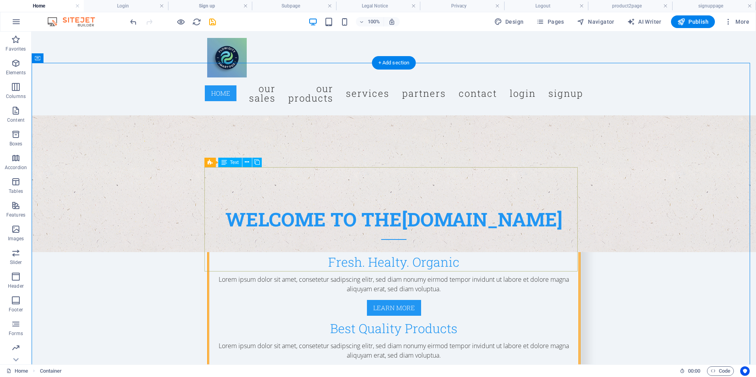
click at [246, 163] on icon at bounding box center [247, 162] width 4 height 8
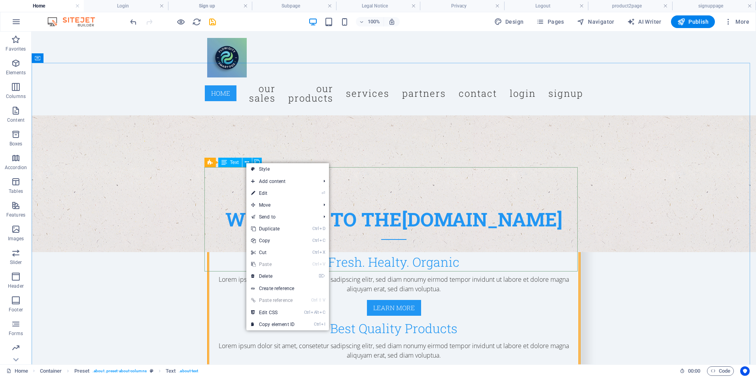
click at [226, 164] on icon at bounding box center [225, 162] width 6 height 9
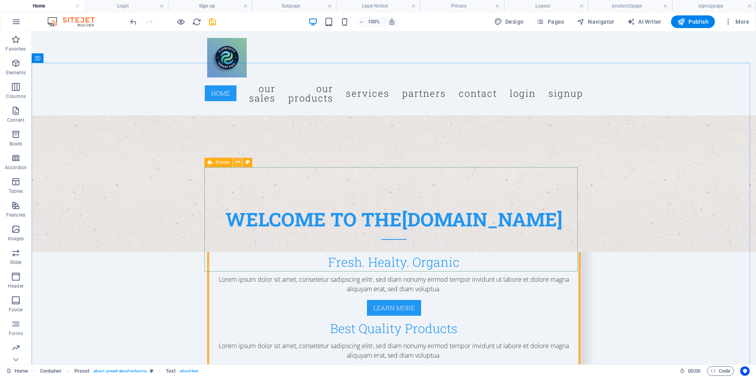
click at [237, 164] on icon at bounding box center [238, 162] width 4 height 8
click at [222, 162] on span "Preset" at bounding box center [223, 162] width 14 height 5
click at [210, 162] on icon at bounding box center [210, 162] width 5 height 9
click at [239, 163] on icon at bounding box center [238, 162] width 4 height 8
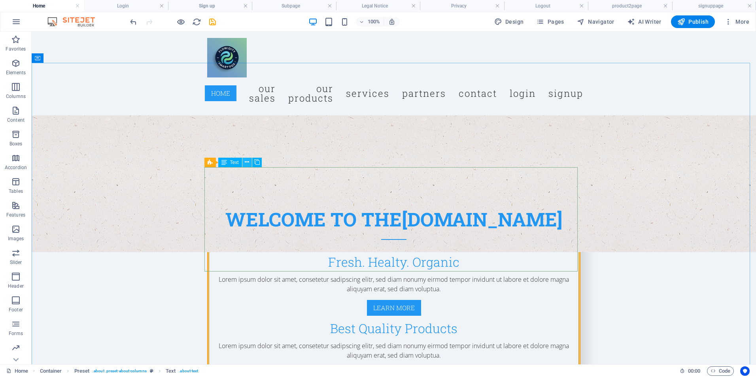
click at [247, 165] on icon at bounding box center [247, 162] width 4 height 8
click at [232, 160] on span "Text" at bounding box center [234, 162] width 9 height 5
click at [213, 162] on div "Preset" at bounding box center [219, 162] width 28 height 9
click at [250, 163] on button at bounding box center [247, 162] width 9 height 9
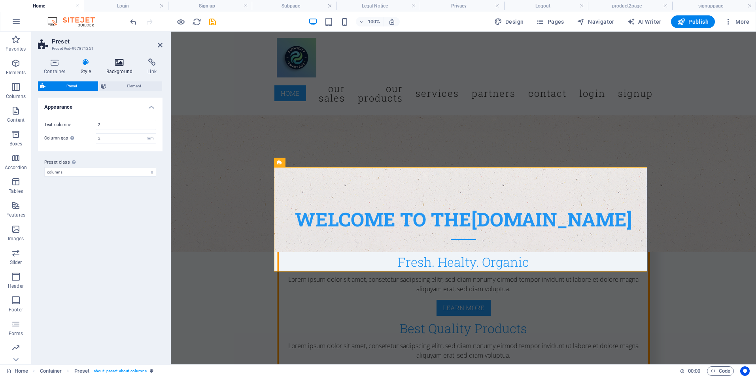
click at [127, 65] on icon at bounding box center [119, 63] width 38 height 8
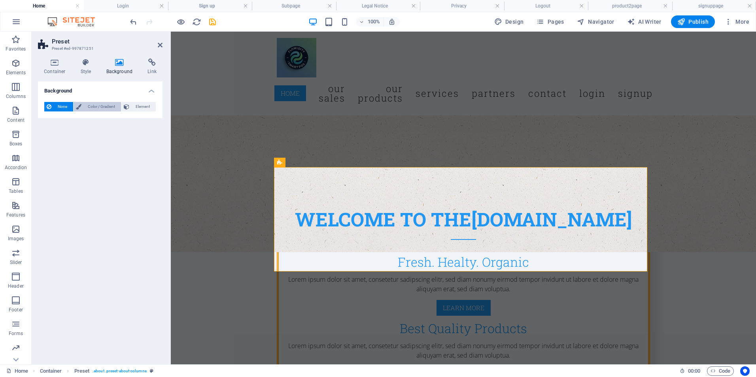
click at [97, 107] on span "Color / Gradient" at bounding box center [101, 106] width 35 height 9
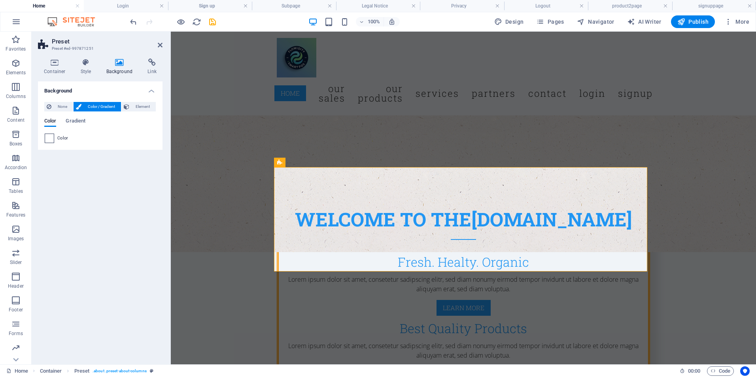
click at [52, 136] on span at bounding box center [49, 138] width 9 height 9
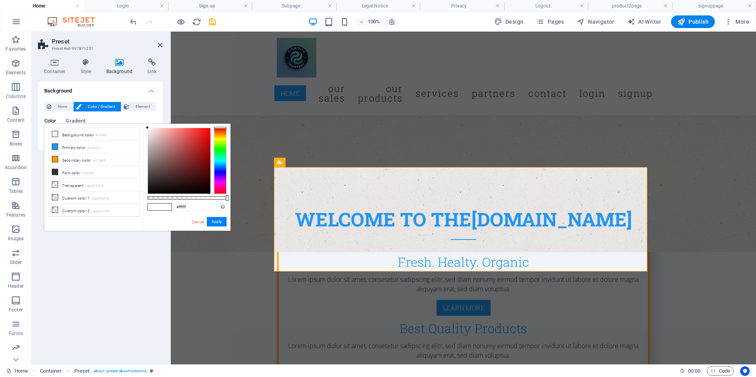
click at [219, 150] on div at bounding box center [220, 161] width 13 height 66
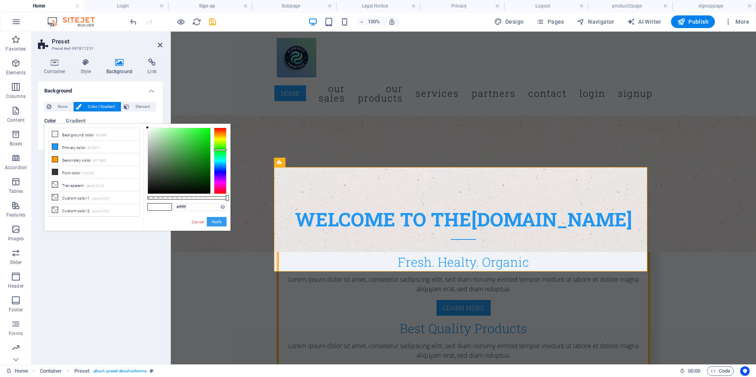
click at [216, 225] on button "Apply" at bounding box center [217, 221] width 20 height 9
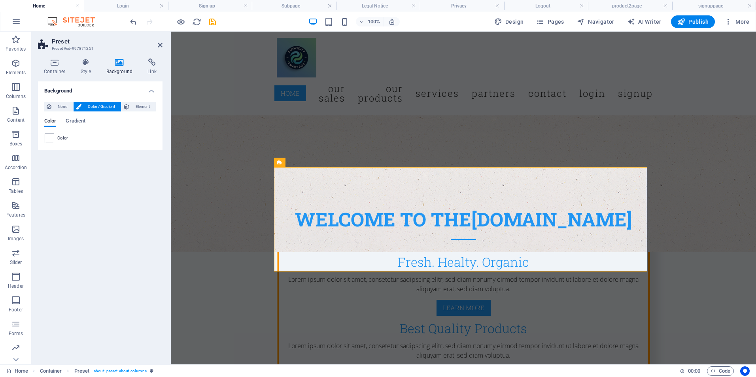
click at [50, 140] on span at bounding box center [49, 138] width 9 height 9
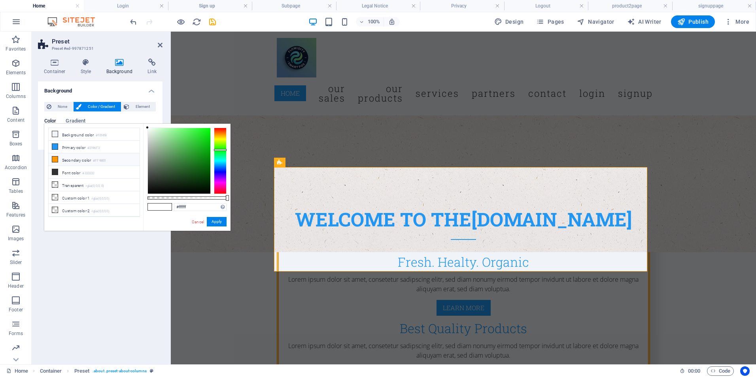
click at [55, 157] on icon at bounding box center [55, 160] width 6 height 6
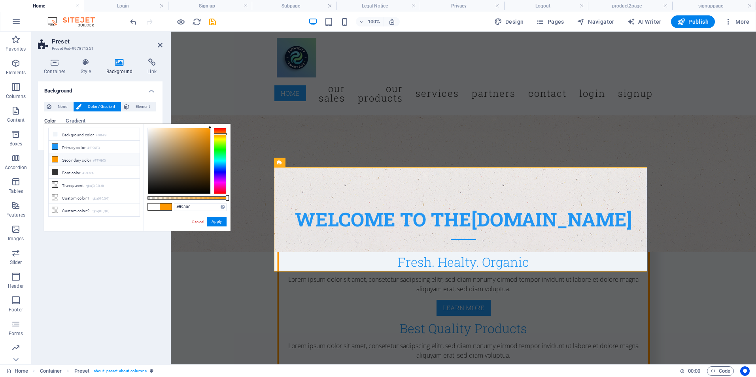
click at [55, 157] on icon at bounding box center [55, 160] width 6 height 6
click at [216, 219] on button "Apply" at bounding box center [217, 221] width 20 height 9
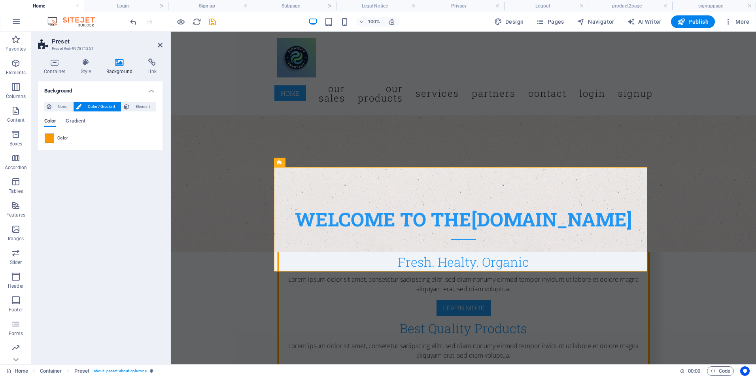
click at [48, 138] on span at bounding box center [49, 138] width 9 height 9
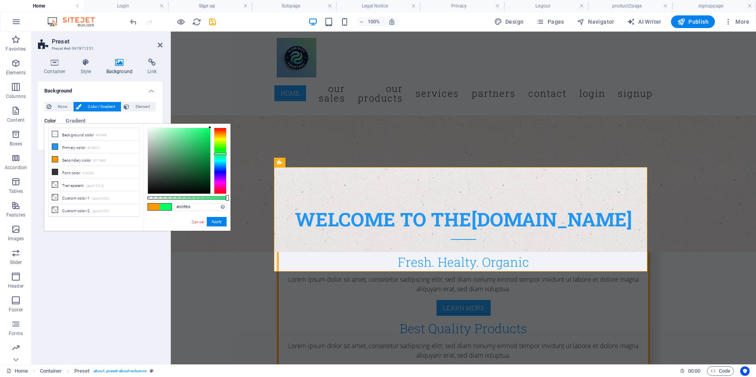
click at [219, 154] on div at bounding box center [220, 161] width 13 height 66
drag, startPoint x: 226, startPoint y: 199, endPoint x: 171, endPoint y: 193, distance: 54.9
click at [171, 193] on div at bounding box center [187, 161] width 79 height 66
click at [221, 219] on button "Apply" at bounding box center [217, 221] width 20 height 9
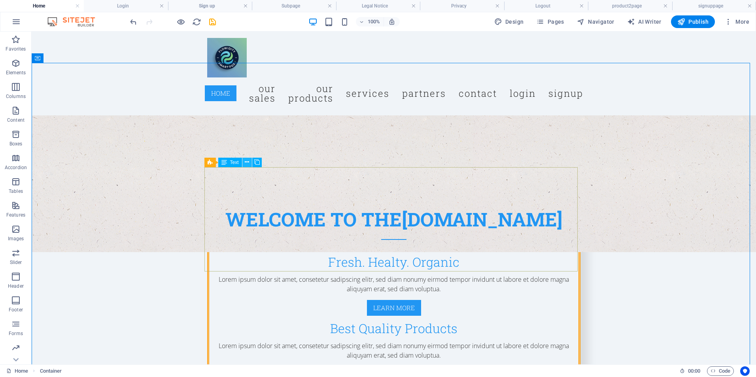
click at [248, 159] on icon at bounding box center [247, 162] width 4 height 8
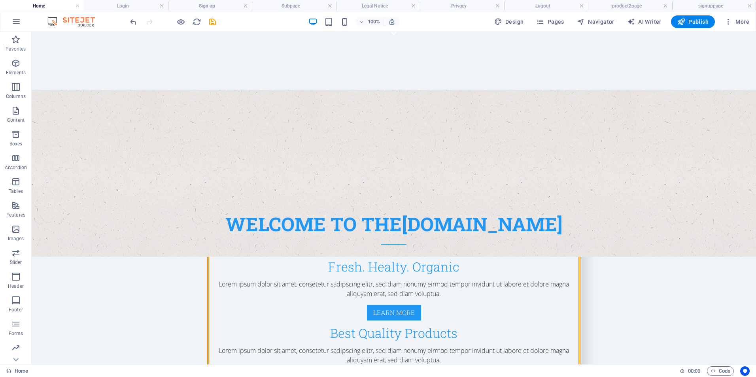
scroll to position [0, 0]
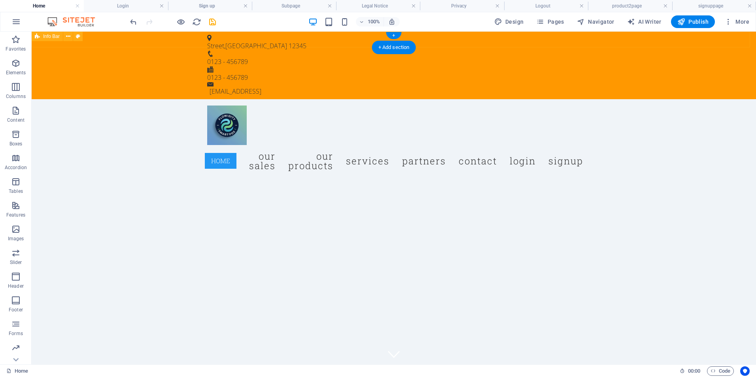
click at [722, 40] on div "[GEOGRAPHIC_DATA] 0123 - 456789 0123 - 456789 [EMAIL_ADDRESS]" at bounding box center [394, 66] width 725 height 68
click at [227, 89] on span "Menu" at bounding box center [222, 88] width 12 height 5
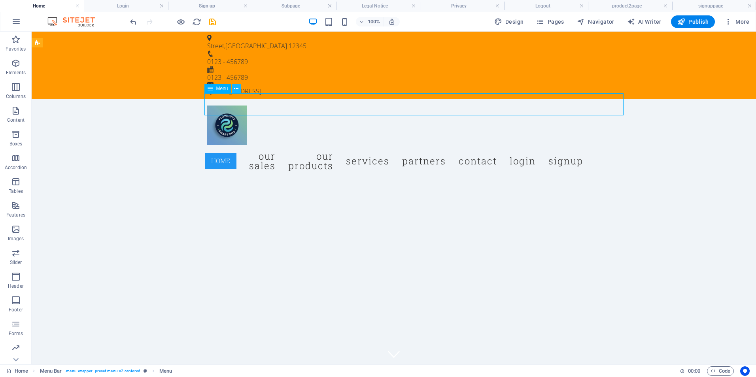
click at [235, 88] on icon at bounding box center [236, 89] width 4 height 8
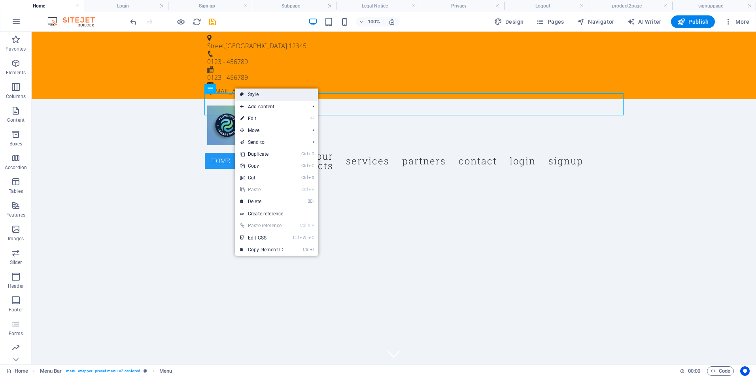
click at [245, 95] on link "Style" at bounding box center [276, 95] width 83 height 12
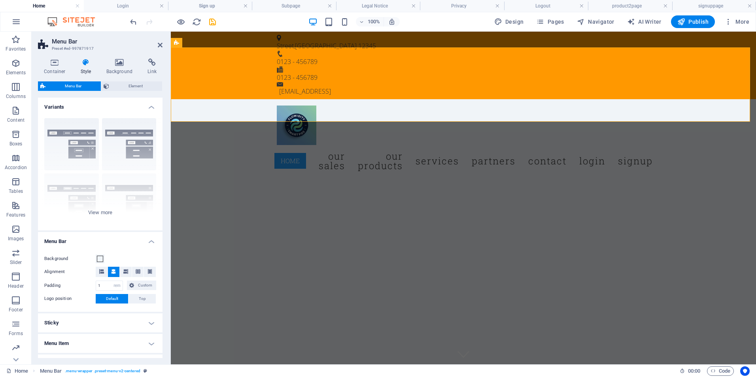
click at [104, 257] on div "Background" at bounding box center [100, 258] width 112 height 9
click at [101, 257] on span at bounding box center [100, 259] width 6 height 6
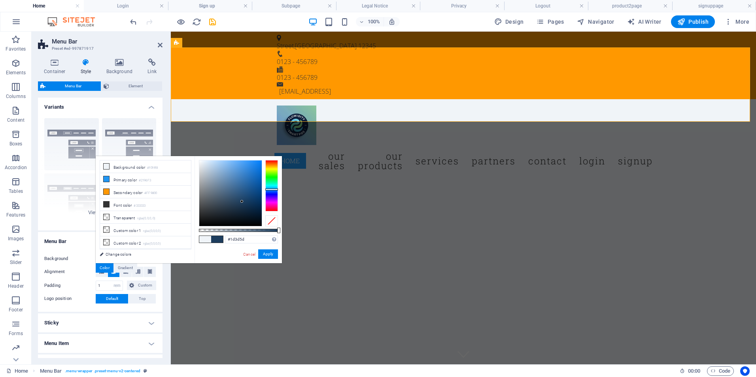
click at [242, 202] on div at bounding box center [230, 194] width 62 height 66
click at [267, 252] on button "Apply" at bounding box center [268, 254] width 20 height 9
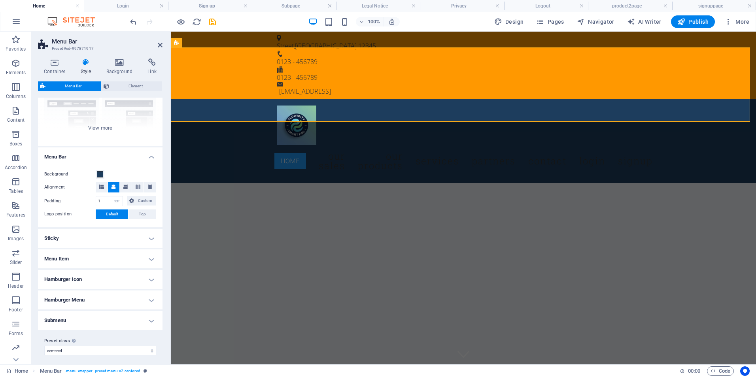
scroll to position [88, 0]
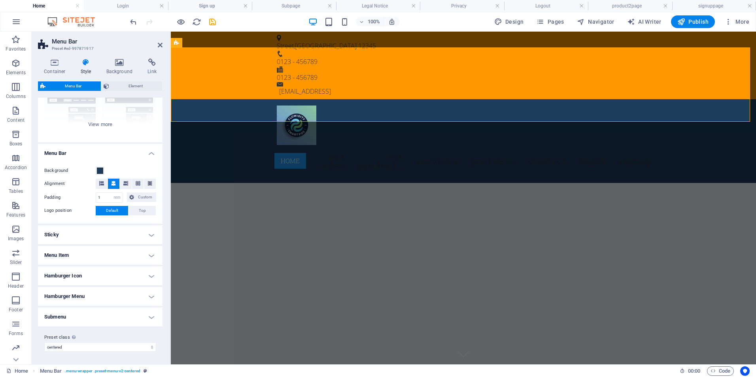
click at [458, 21] on div "100% Design Pages Navigator AI Writer Publish More" at bounding box center [441, 21] width 624 height 13
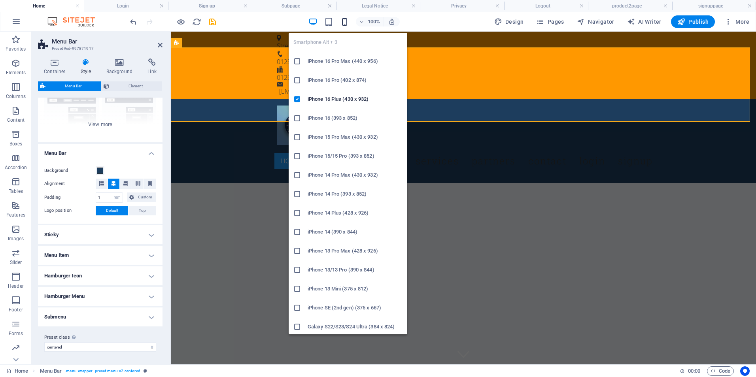
click at [347, 19] on icon "button" at bounding box center [344, 21] width 9 height 9
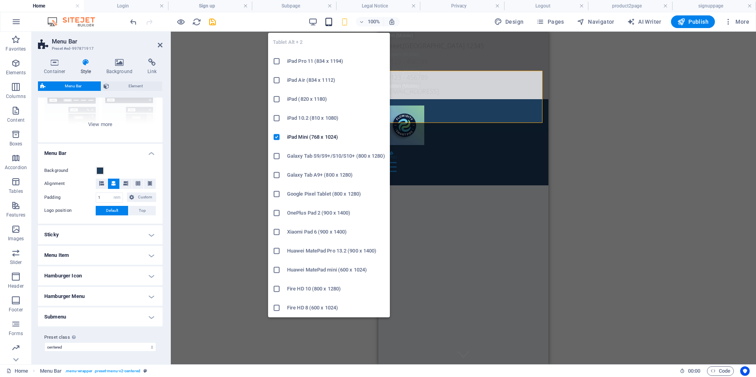
click at [329, 22] on icon "button" at bounding box center [328, 21] width 9 height 9
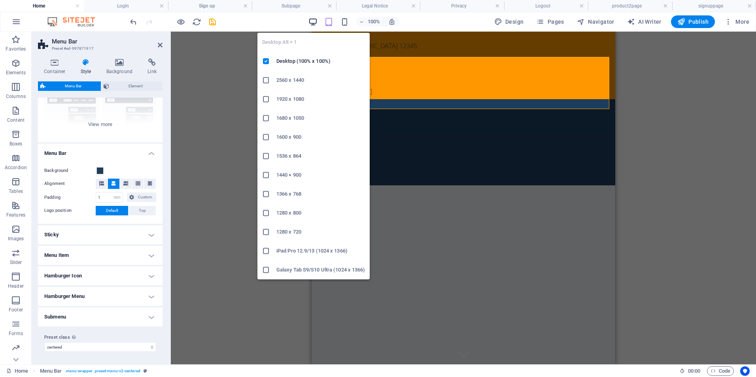
click at [311, 21] on icon "button" at bounding box center [313, 21] width 9 height 9
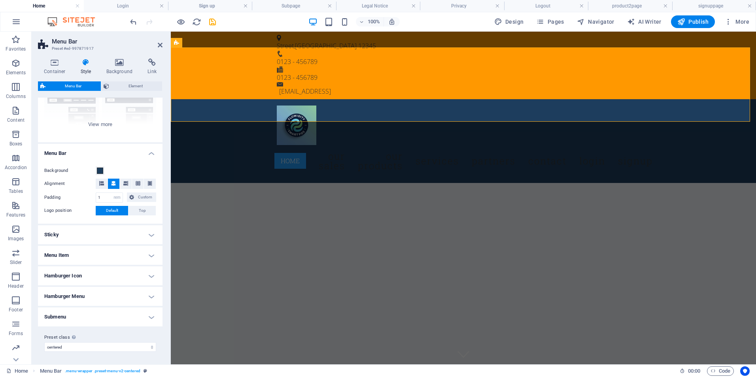
click at [462, 23] on div "100% Design Pages Navigator AI Writer Publish More" at bounding box center [441, 21] width 624 height 13
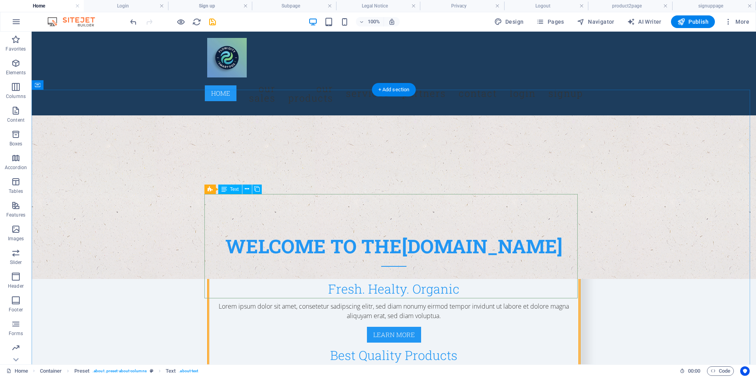
click at [244, 191] on button at bounding box center [246, 189] width 9 height 9
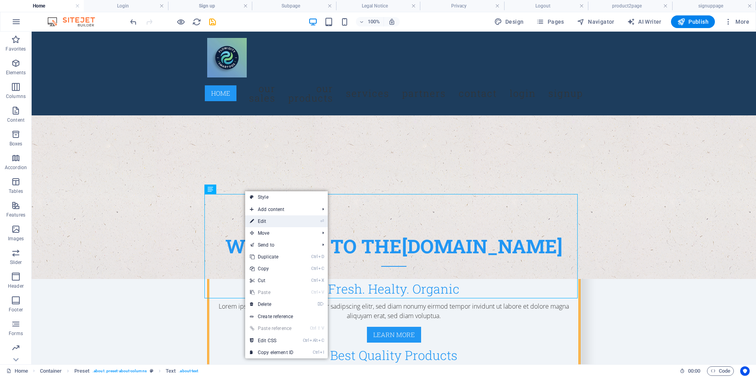
click at [298, 221] on link "⏎ Edit" at bounding box center [271, 222] width 53 height 12
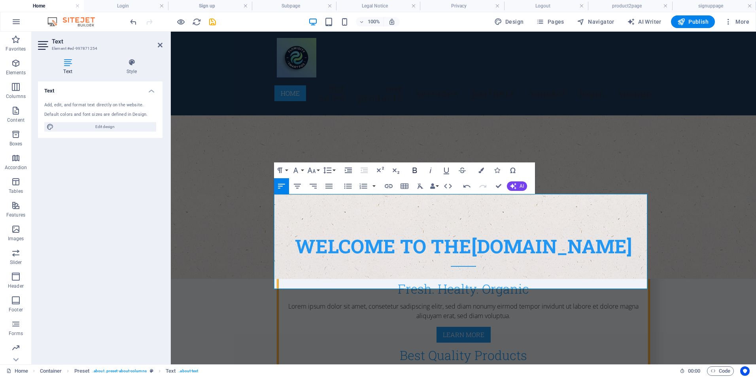
click at [410, 173] on icon "button" at bounding box center [414, 170] width 9 height 9
click at [413, 169] on icon "button" at bounding box center [415, 171] width 4 height 6
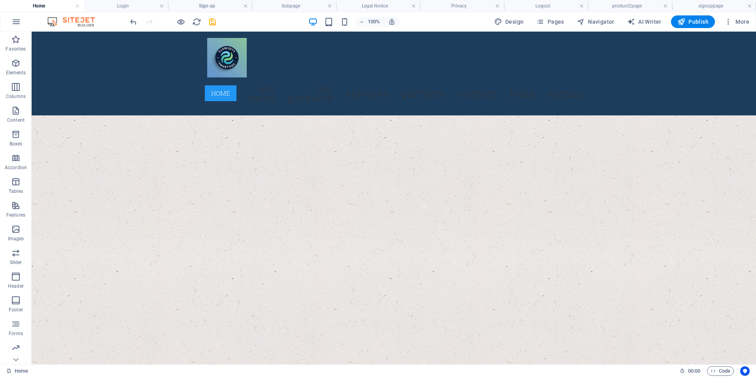
scroll to position [1354, 0]
click at [530, 82] on nav "Home Our Sales Our Products Services Partners Contact LOGIN SIGNUP" at bounding box center [393, 94] width 373 height 32
click at [239, 71] on button at bounding box center [236, 72] width 9 height 9
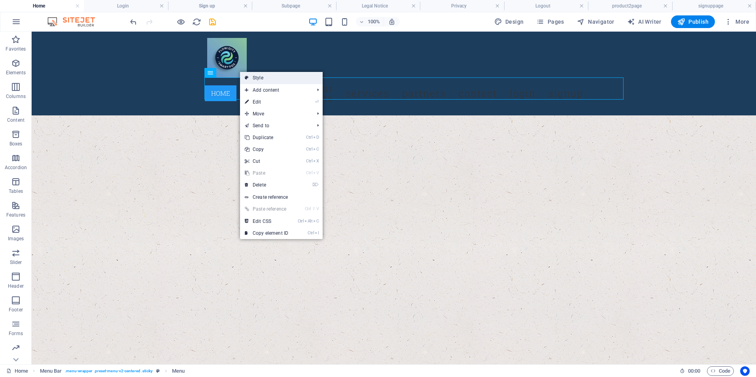
click at [251, 81] on link "Style" at bounding box center [281, 78] width 83 height 12
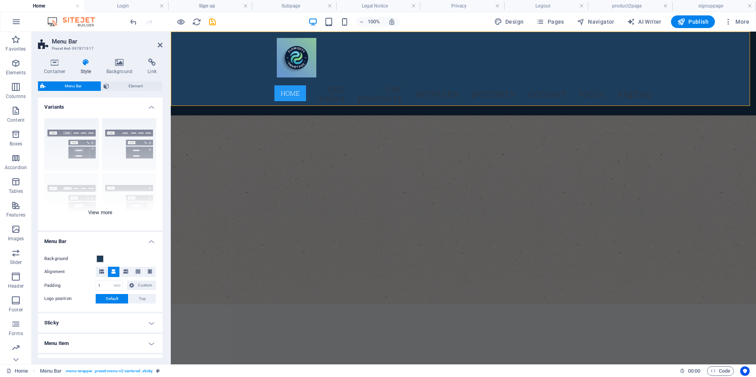
click at [131, 131] on div "Border Centered Default Fixed Loki Trigger Wide XXL" at bounding box center [100, 171] width 125 height 119
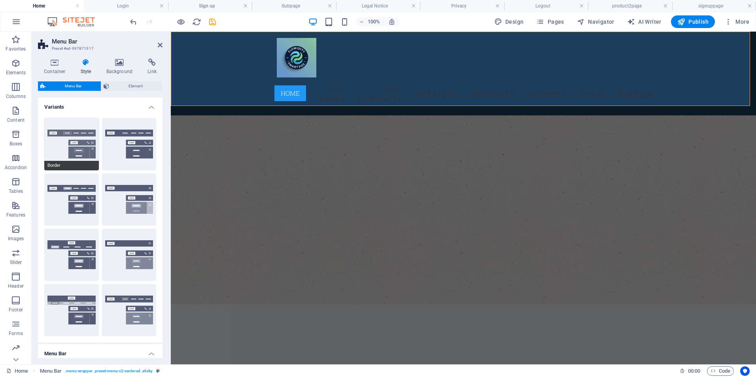
click at [55, 149] on button "Border" at bounding box center [71, 144] width 55 height 52
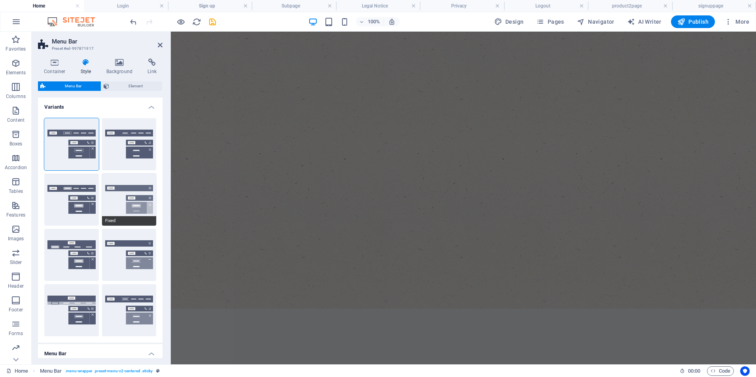
click at [128, 216] on button "Fixed" at bounding box center [129, 200] width 55 height 52
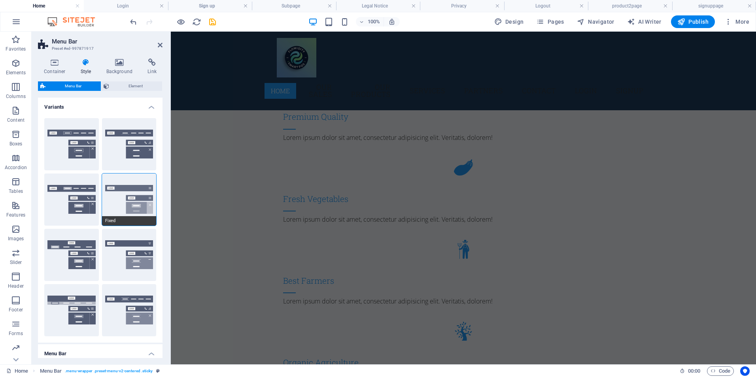
scroll to position [0, 0]
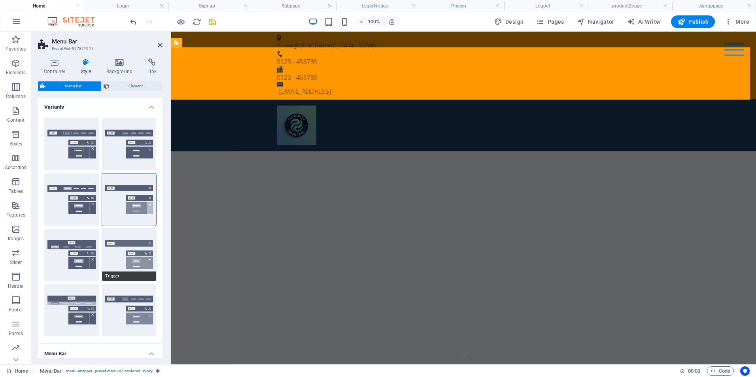
click at [130, 248] on button "Trigger" at bounding box center [129, 255] width 55 height 52
click at [84, 254] on button "Loki" at bounding box center [71, 255] width 55 height 52
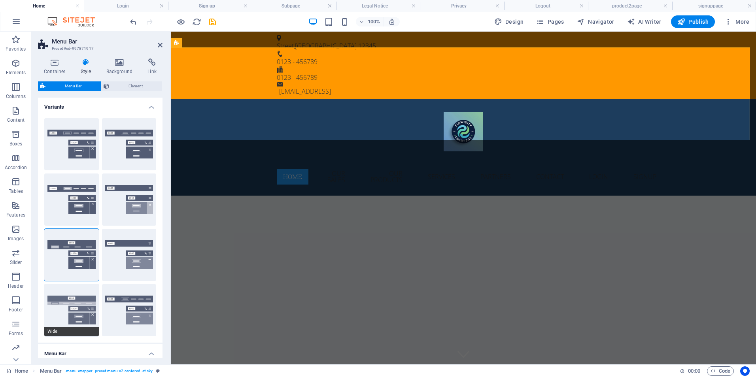
click at [77, 308] on button "Wide" at bounding box center [71, 310] width 55 height 52
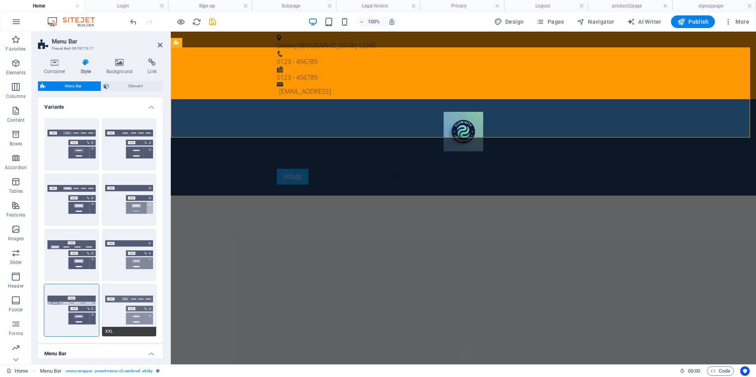
click at [128, 301] on button "XXL" at bounding box center [129, 310] width 55 height 52
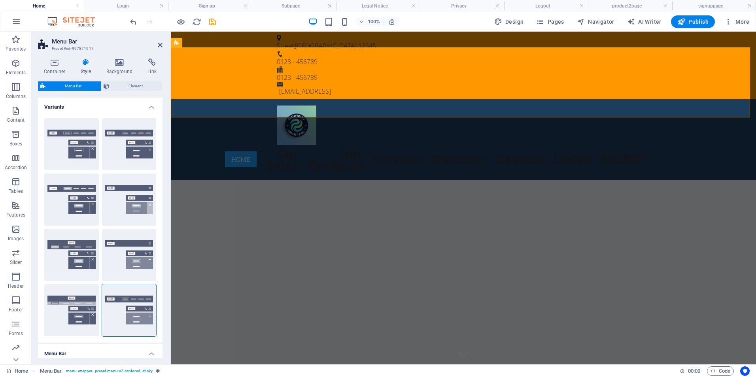
click at [163, 239] on div "Container Style Background Link Size Height Default px rem % vh vw Min. height …" at bounding box center [100, 208] width 137 height 312
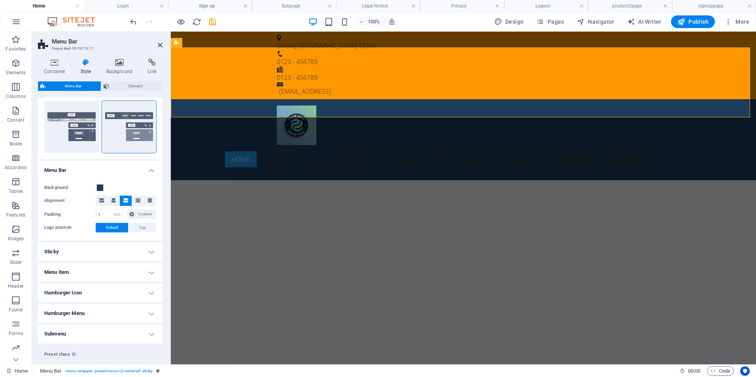
scroll to position [201, 0]
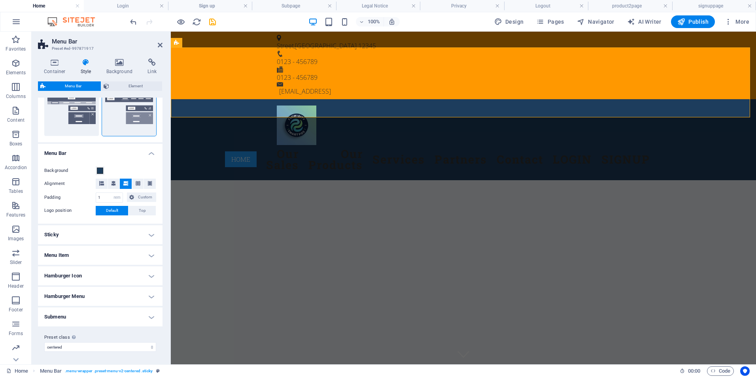
click at [134, 273] on h4 "Hamburger Icon" at bounding box center [100, 276] width 125 height 19
click at [134, 273] on h4 "Hamburger Icon" at bounding box center [100, 274] width 125 height 14
click at [125, 64] on icon at bounding box center [119, 63] width 38 height 8
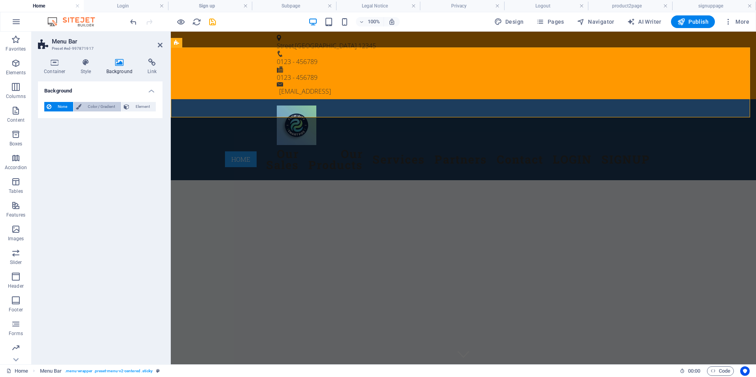
click at [95, 102] on span "Color / Gradient" at bounding box center [101, 106] width 35 height 9
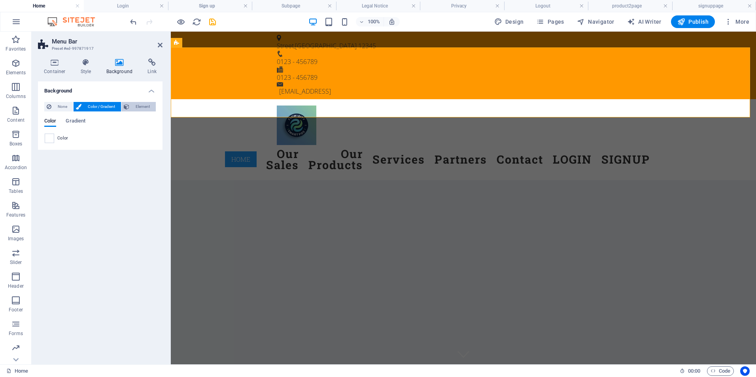
click at [130, 107] on button "Element" at bounding box center [138, 106] width 34 height 9
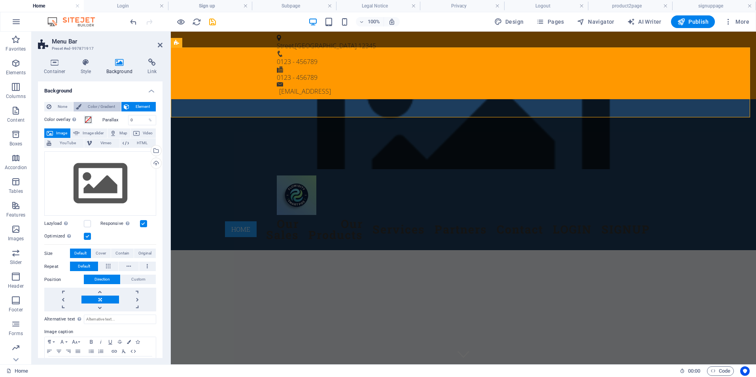
click at [108, 105] on span "Color / Gradient" at bounding box center [101, 106] width 35 height 9
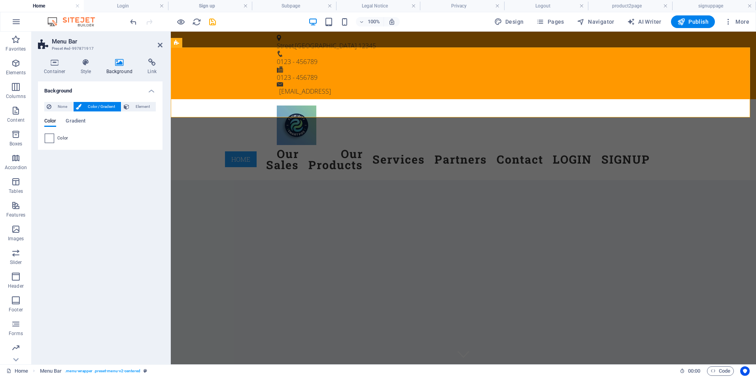
click at [53, 137] on span at bounding box center [49, 138] width 9 height 9
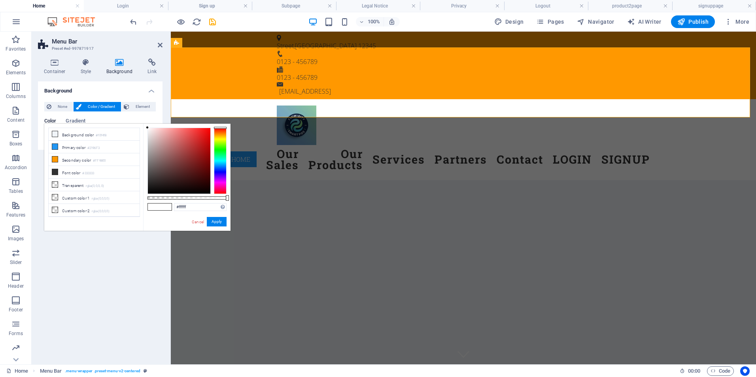
click at [224, 155] on div at bounding box center [220, 161] width 13 height 66
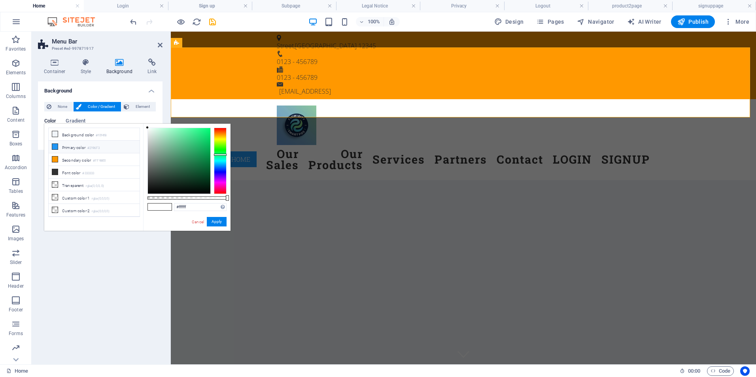
click at [55, 147] on icon at bounding box center [55, 147] width 6 height 6
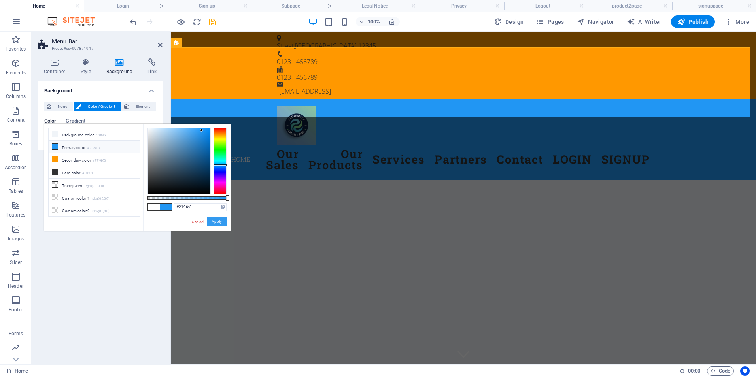
click at [211, 218] on button "Apply" at bounding box center [217, 221] width 20 height 9
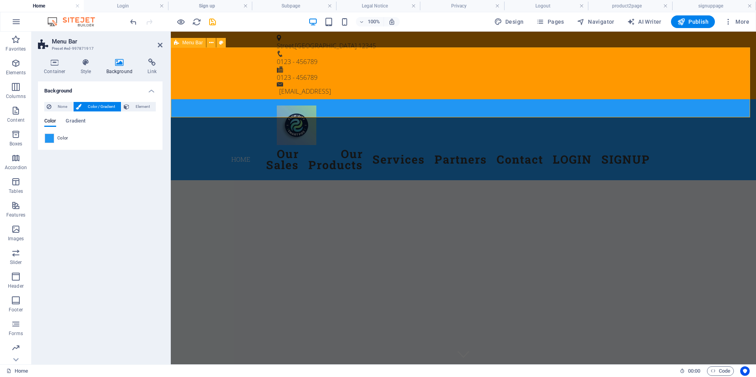
click at [463, 99] on div "Menu Home Our Sales Our Products Services Partners Contact LOGIN SIGNUP" at bounding box center [463, 139] width 585 height 81
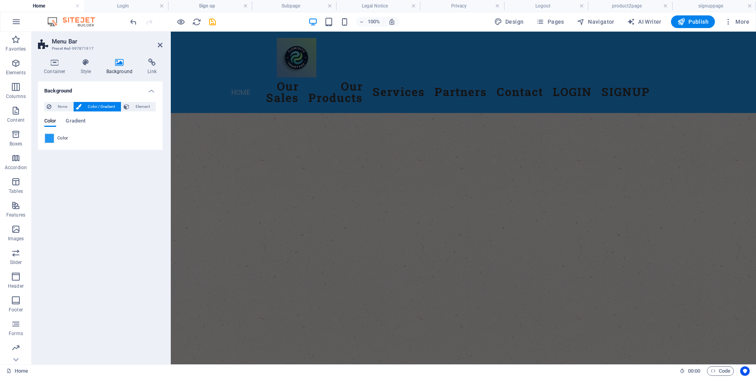
scroll to position [1240, 0]
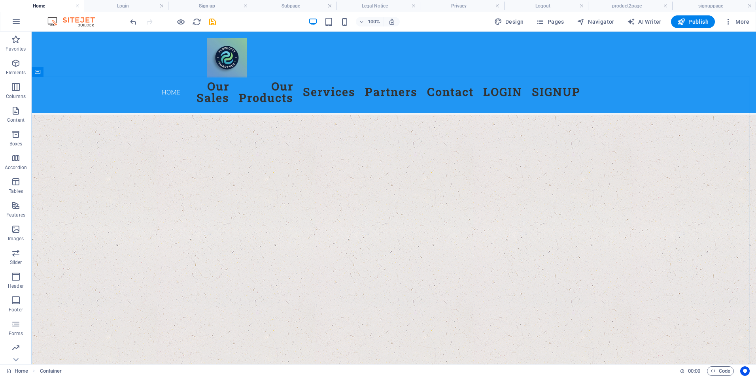
scroll to position [1201, 0]
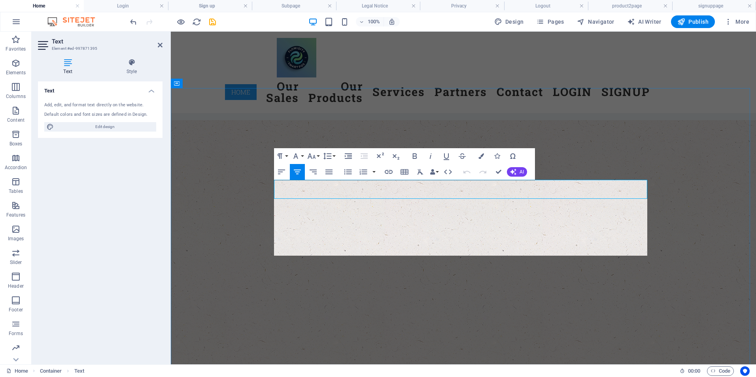
scroll to position [3434, 1]
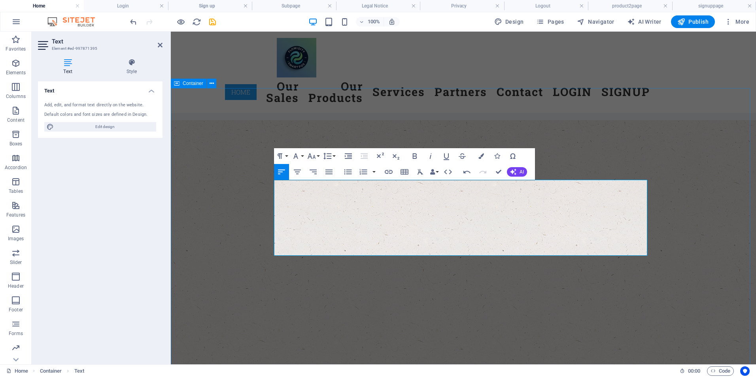
drag, startPoint x: 509, startPoint y: 194, endPoint x: 265, endPoint y: 186, distance: 243.8
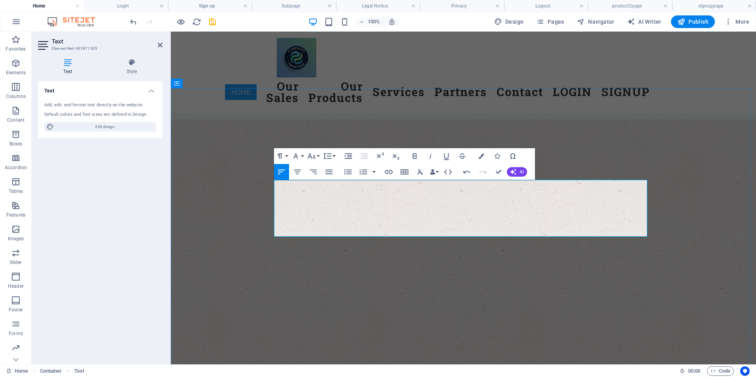
click at [301, 171] on icon "button" at bounding box center [297, 171] width 9 height 9
click at [415, 152] on icon "button" at bounding box center [414, 156] width 9 height 9
click at [502, 159] on button "Icons" at bounding box center [497, 156] width 15 height 16
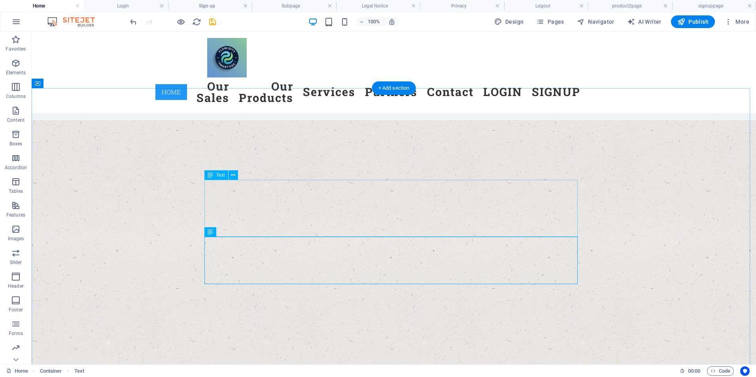
click at [232, 237] on button at bounding box center [233, 231] width 9 height 9
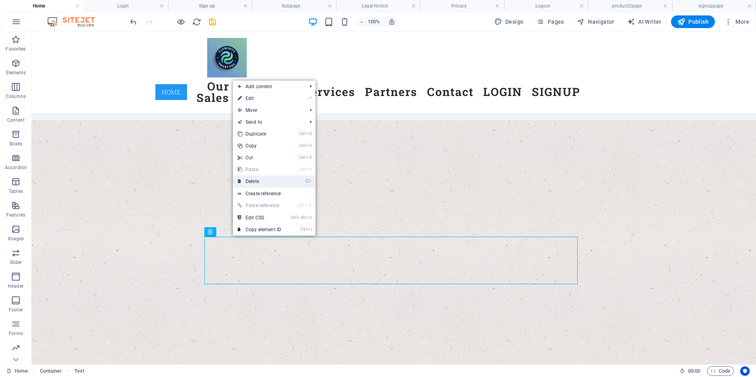
click at [271, 182] on link "⌦ Delete" at bounding box center [259, 182] width 53 height 12
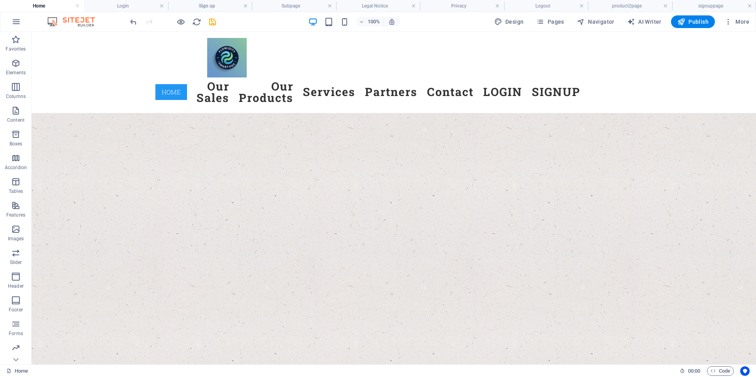
scroll to position [1176, 0]
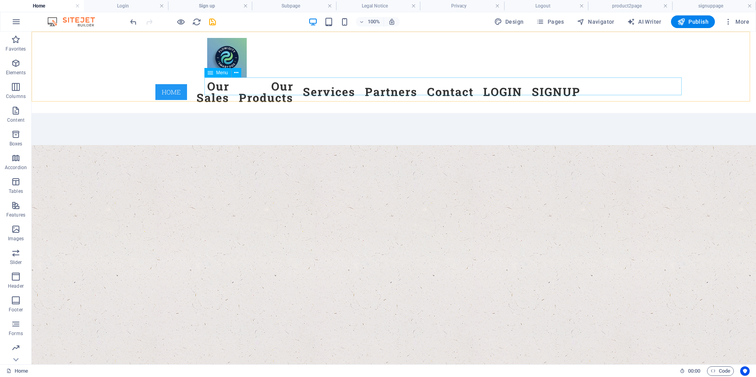
click at [294, 90] on nav "Home Our Sales Our Products Services Partners Contact LOGIN SIGNUP" at bounding box center [393, 92] width 373 height 29
click at [236, 76] on icon at bounding box center [236, 73] width 4 height 8
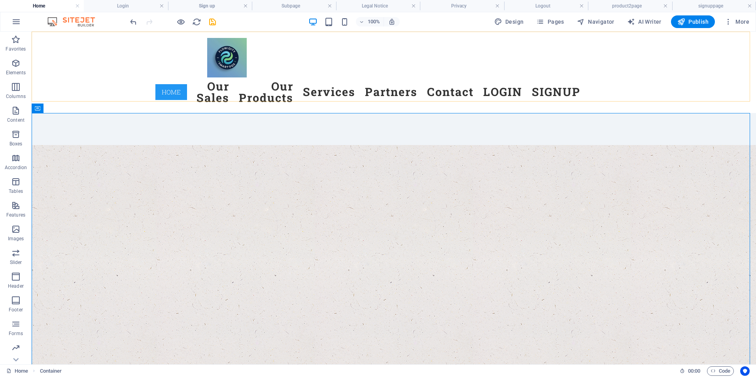
click at [508, 74] on div "Menu Home Our Sales Our Products Services Partners Contact LOGIN SIGNUP" at bounding box center [394, 72] width 725 height 81
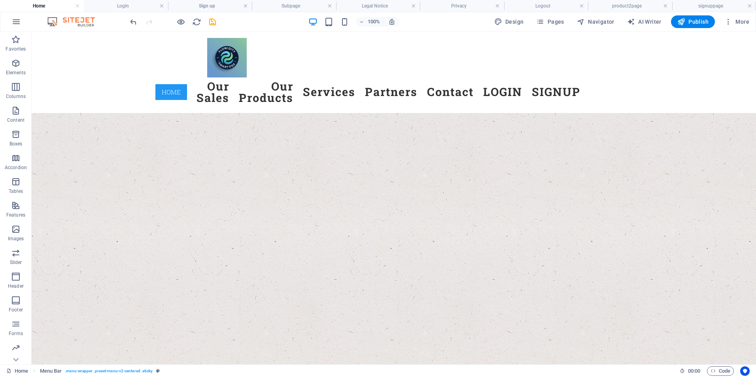
scroll to position [1221, 0]
click at [723, 371] on span "Code" at bounding box center [721, 371] width 20 height 9
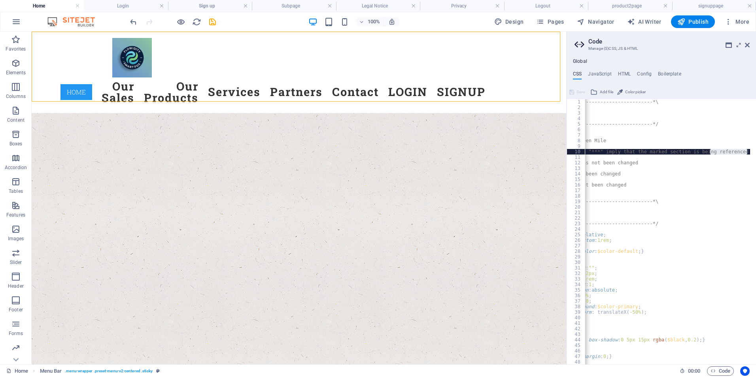
scroll to position [0, 0]
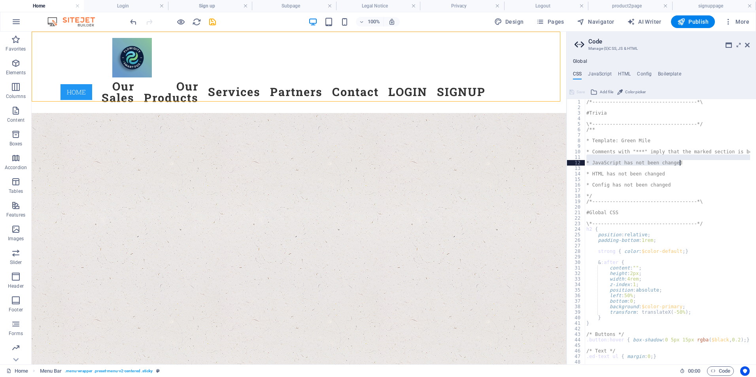
drag, startPoint x: 754, startPoint y: 152, endPoint x: 758, endPoint y: 165, distance: 13.5
click at [756, 165] on html "[DOMAIN_NAME] Home Login Sign up Subpage Legal Notice Privacy Logout product2pa…" at bounding box center [378, 188] width 756 height 377
click at [631, 75] on h4 "HTML" at bounding box center [624, 75] width 13 height 9
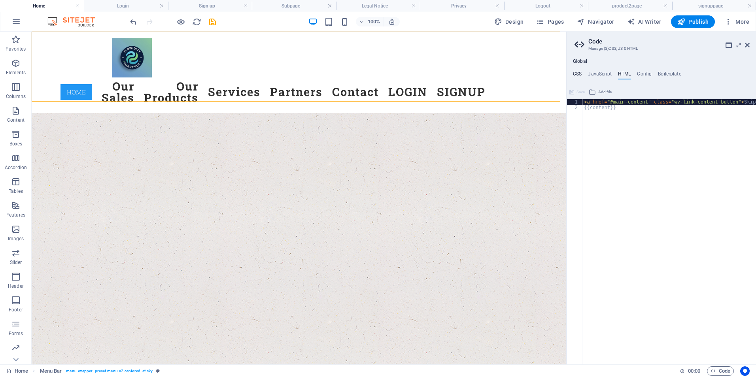
click at [575, 74] on h4 "CSS" at bounding box center [577, 75] width 9 height 9
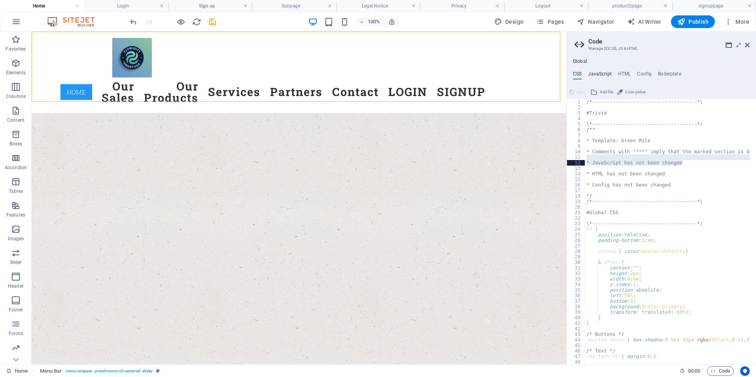
click at [600, 73] on h4 "JavaScript" at bounding box center [599, 75] width 23 height 9
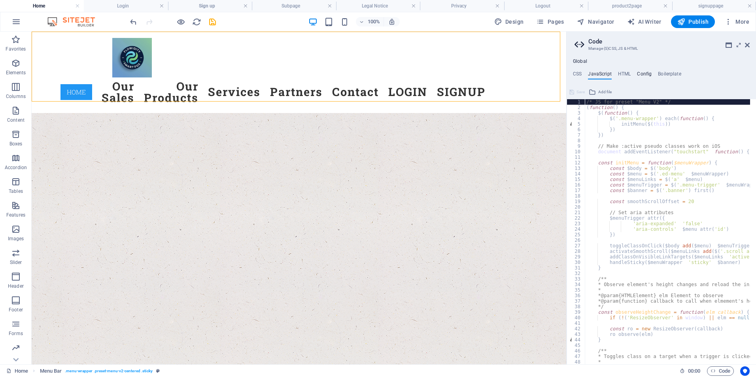
click at [650, 75] on h4 "Config" at bounding box center [644, 75] width 15 height 9
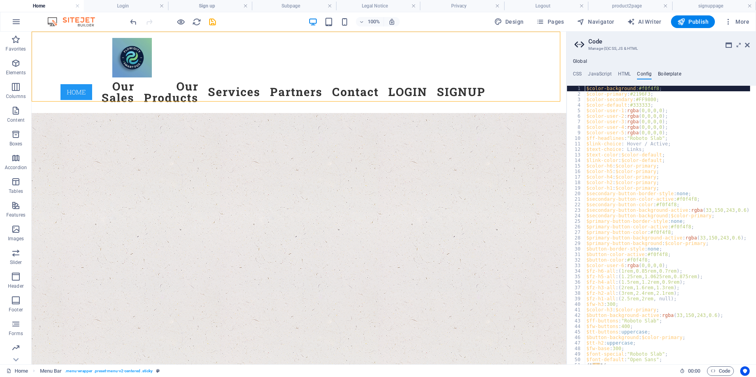
click at [660, 76] on h4 "Boilerplate" at bounding box center [669, 75] width 23 height 9
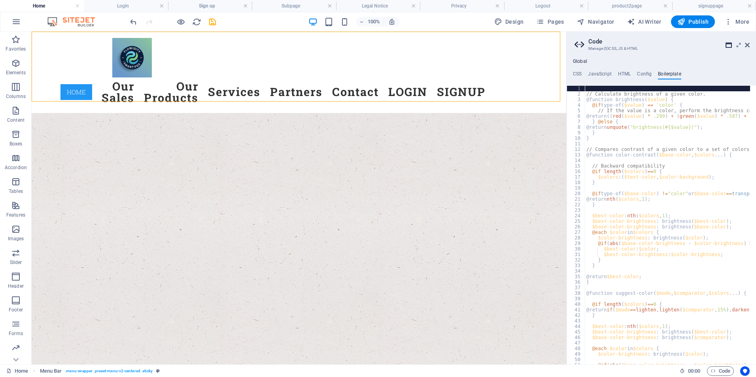
click at [727, 45] on icon at bounding box center [729, 45] width 6 height 6
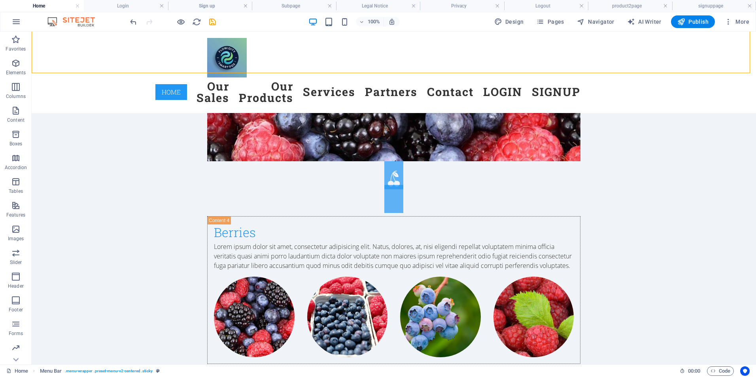
scroll to position [4212, 0]
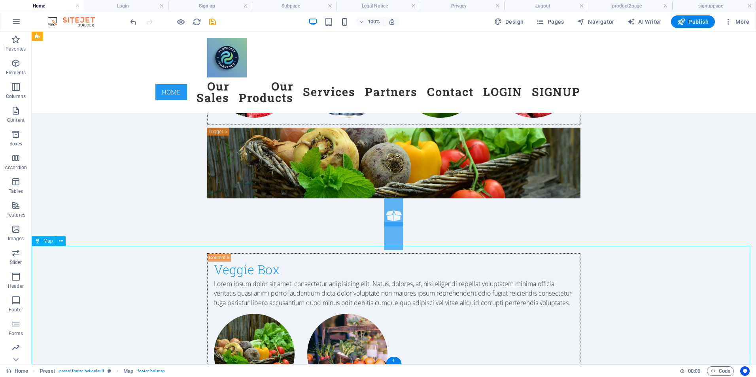
drag, startPoint x: 576, startPoint y: 342, endPoint x: 597, endPoint y: 327, distance: 25.8
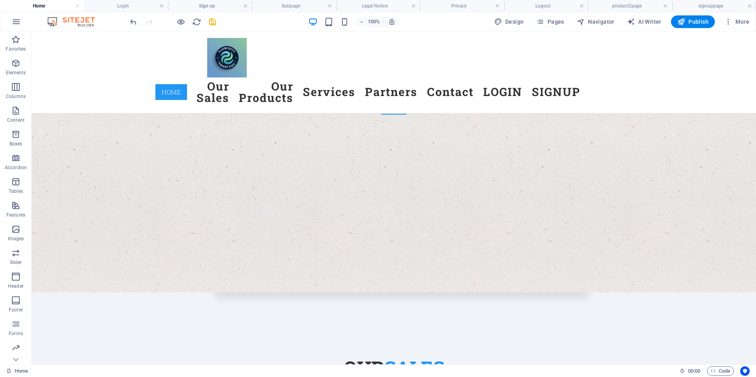
scroll to position [382, 0]
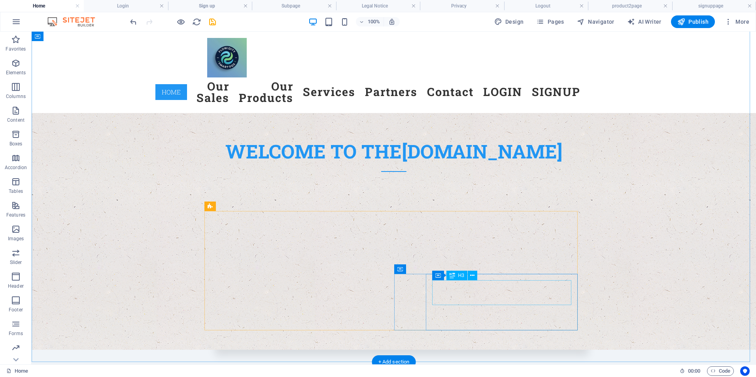
click at [471, 276] on icon at bounding box center [472, 276] width 4 height 8
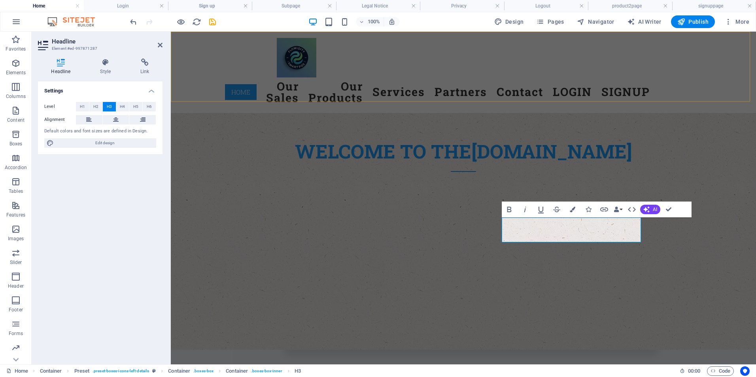
click at [246, 97] on div "Menu Home Our Sales Our Products Services Partners Contact LOGIN SIGNUP" at bounding box center [463, 72] width 585 height 81
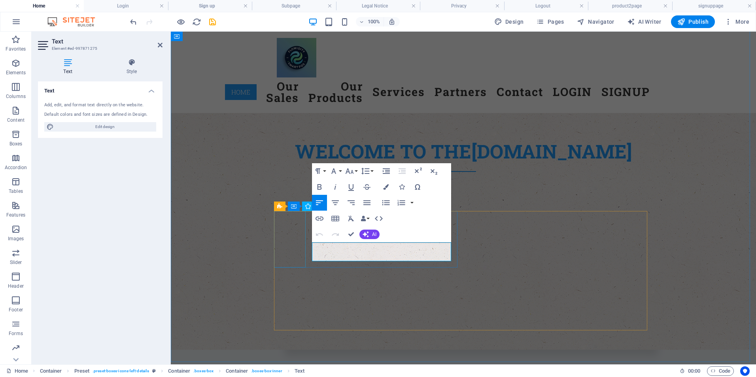
drag, startPoint x: 415, startPoint y: 261, endPoint x: 304, endPoint y: 244, distance: 112.0
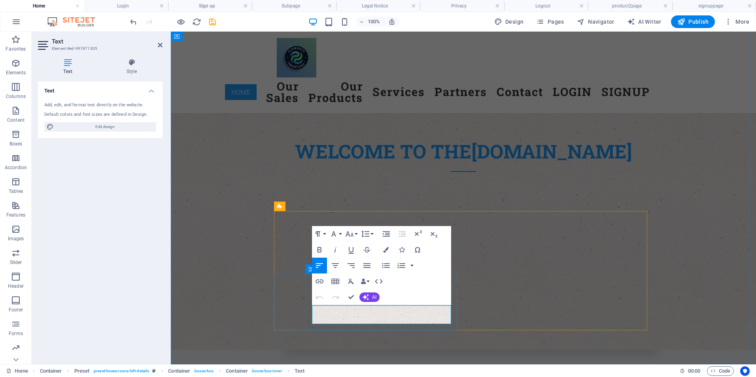
drag, startPoint x: 407, startPoint y: 315, endPoint x: 309, endPoint y: 304, distance: 99.1
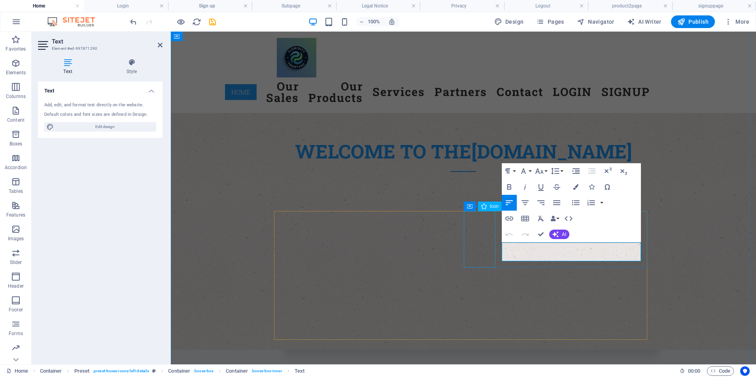
drag, startPoint x: 598, startPoint y: 257, endPoint x: 488, endPoint y: 242, distance: 111.4
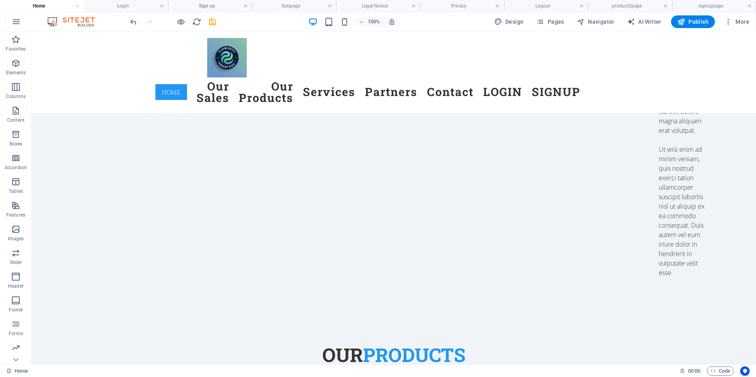
scroll to position [2773, 0]
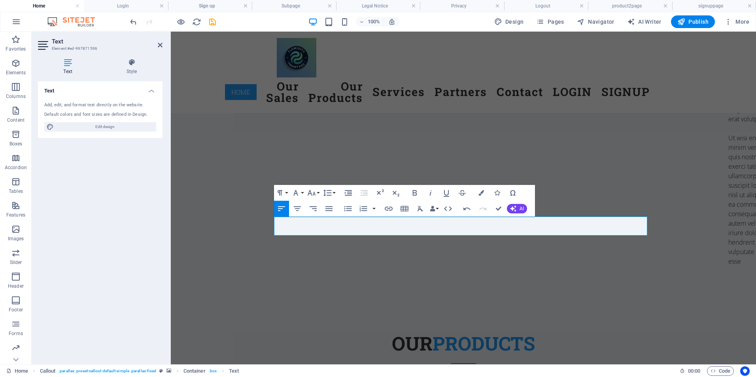
click at [149, 221] on div "Text Add, edit, and format text directly on the website. Default colors and fon…" at bounding box center [100, 219] width 125 height 277
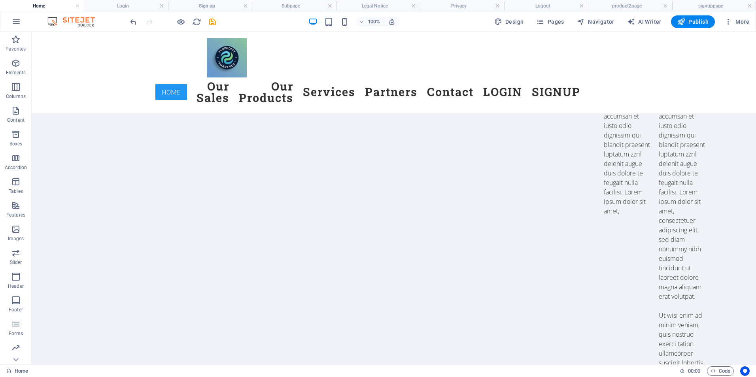
scroll to position [2721, 0]
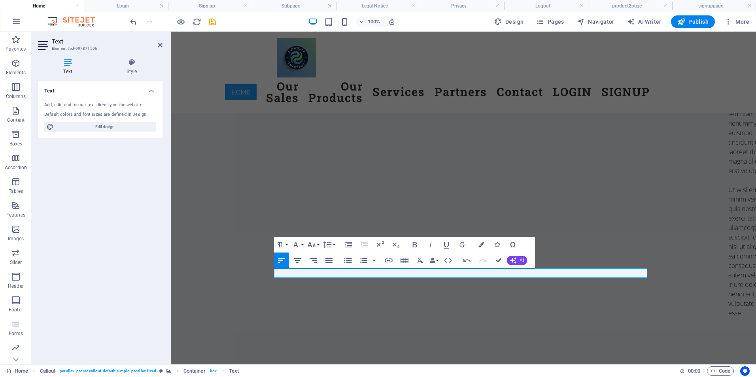
click at [139, 261] on div "Text Add, edit, and format text directly on the website. Default colors and fon…" at bounding box center [100, 219] width 125 height 277
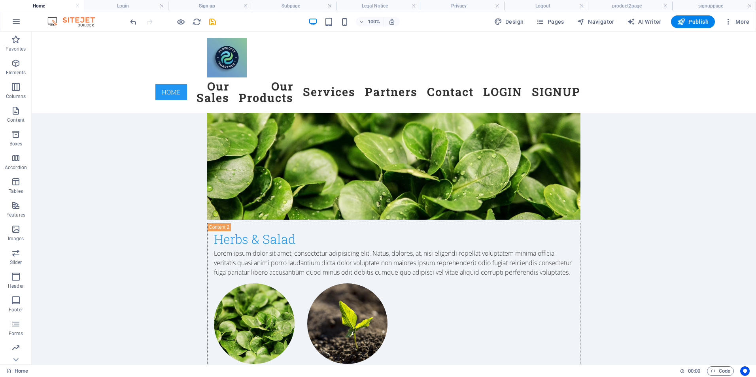
scroll to position [2989, 0]
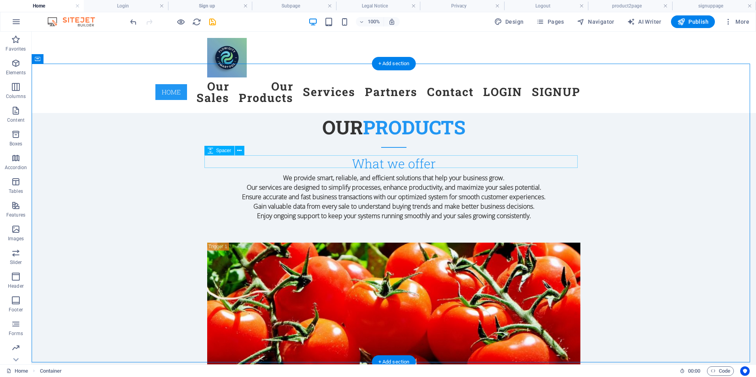
select select "rem"
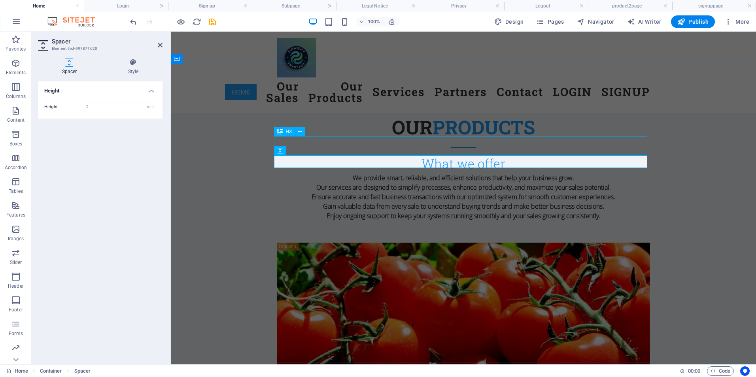
drag, startPoint x: 354, startPoint y: 95, endPoint x: 398, endPoint y: 142, distance: 64.4
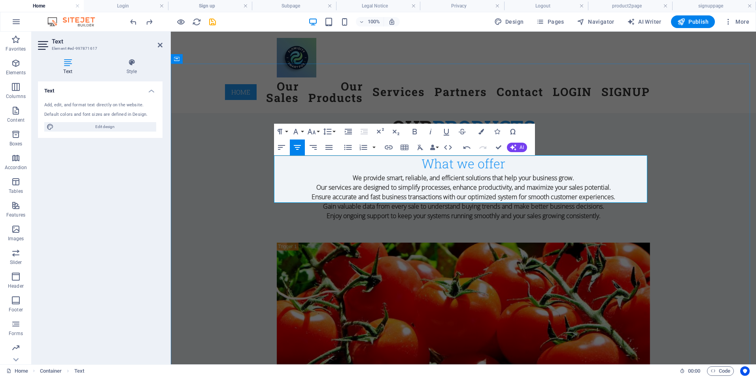
drag, startPoint x: 510, startPoint y: 170, endPoint x: 283, endPoint y: 166, distance: 227.1
drag, startPoint x: 283, startPoint y: 163, endPoint x: 504, endPoint y: 175, distance: 220.7
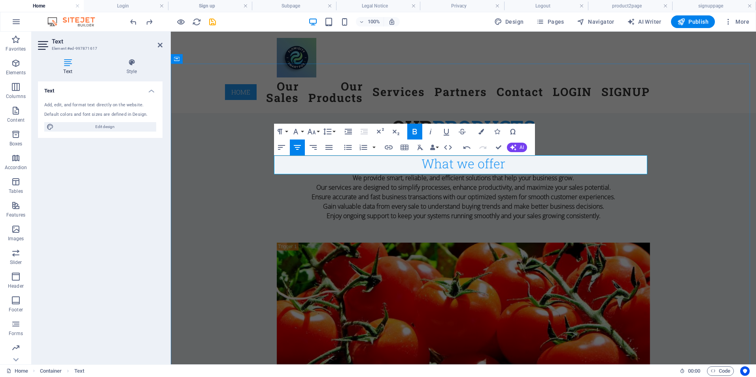
click at [303, 145] on button "Align Center" at bounding box center [297, 148] width 15 height 16
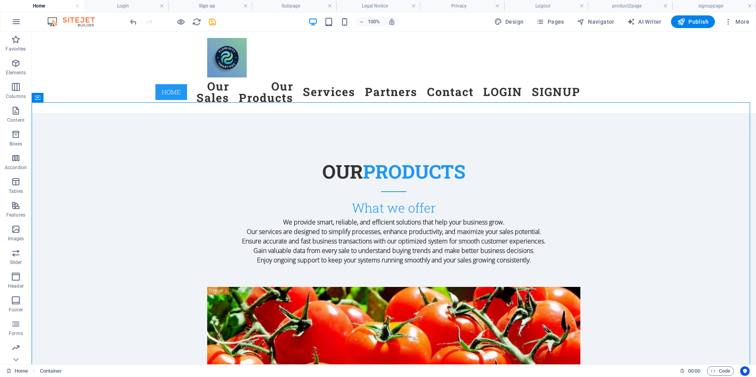
scroll to position [3025, 0]
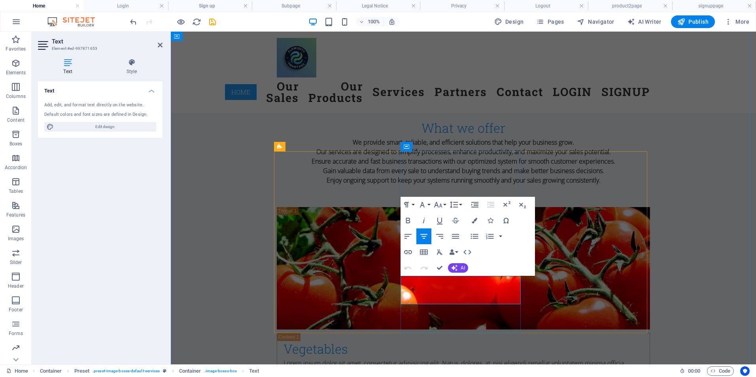
drag, startPoint x: 490, startPoint y: 300, endPoint x: 581, endPoint y: 306, distance: 91.2
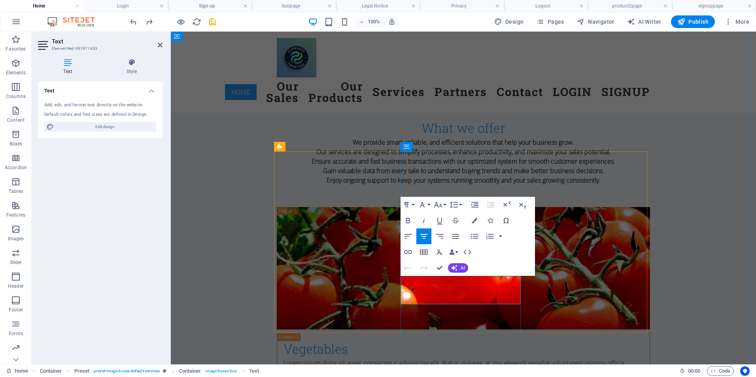
drag, startPoint x: 477, startPoint y: 300, endPoint x: 416, endPoint y: 277, distance: 65.1
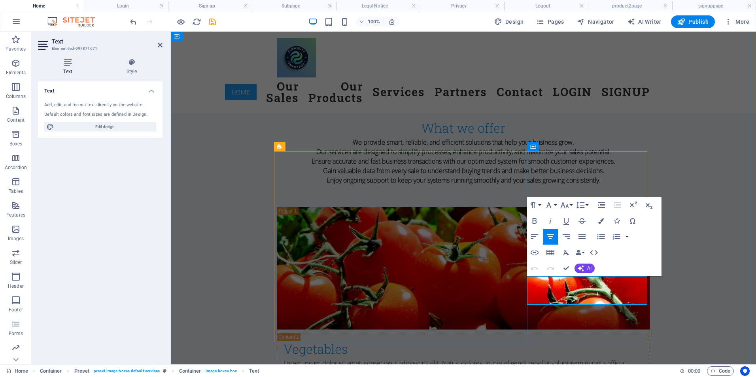
drag, startPoint x: 612, startPoint y: 295, endPoint x: 547, endPoint y: 280, distance: 67.5
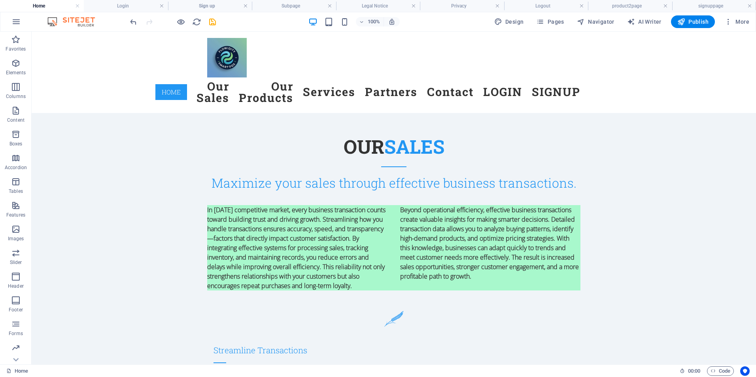
scroll to position [672, 0]
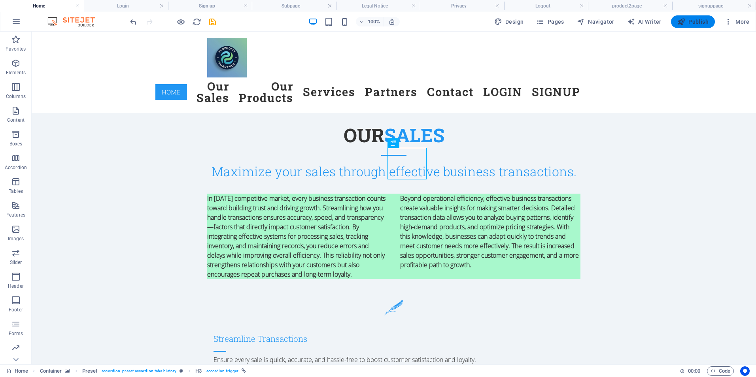
click at [686, 21] on icon "button" at bounding box center [682, 22] width 8 height 8
checkbox input "false"
